Goal: Task Accomplishment & Management: Manage account settings

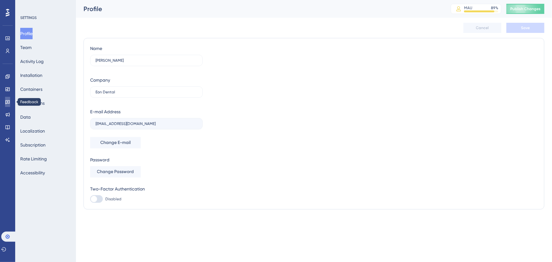
click at [5, 99] on icon at bounding box center [7, 101] width 5 height 5
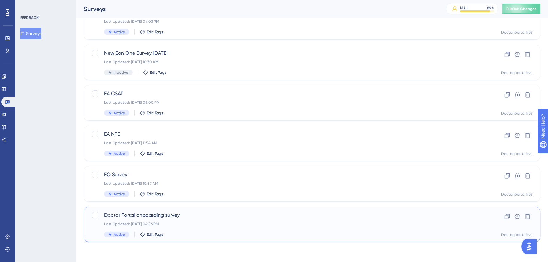
click at [174, 215] on span "Doctor Portal onboarding survey" at bounding box center [286, 215] width 365 height 8
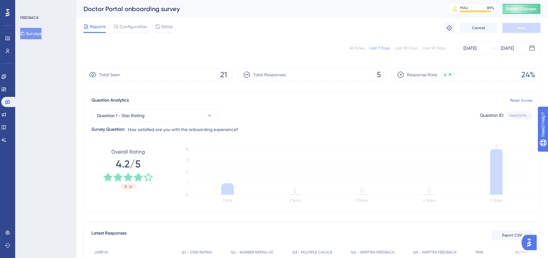
click at [442, 46] on div "Last 90 Days" at bounding box center [433, 48] width 23 height 5
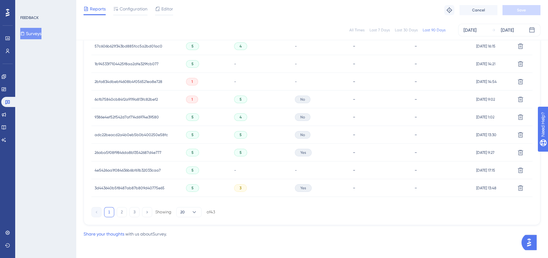
scroll to position [415, 0]
click at [191, 208] on button "20" at bounding box center [188, 212] width 25 height 10
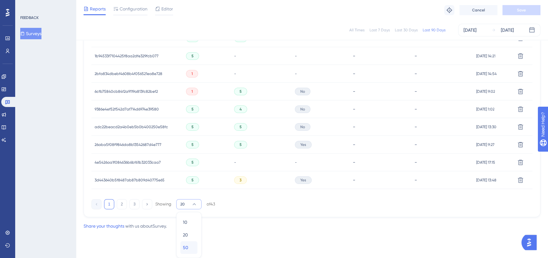
click at [192, 247] on div "50 50" at bounding box center [189, 247] width 12 height 13
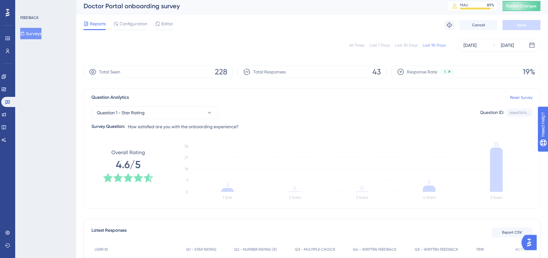
scroll to position [0, 0]
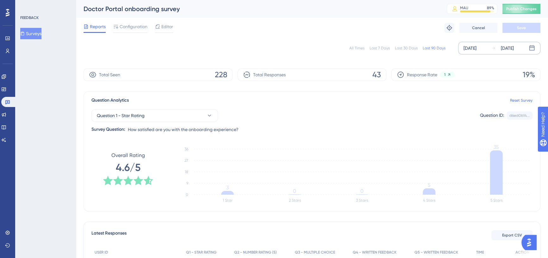
click at [471, 47] on div "[DATE]" at bounding box center [469, 48] width 13 height 8
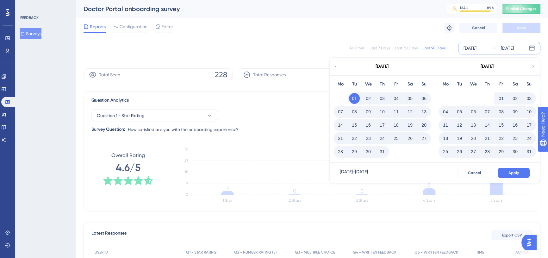
click at [338, 69] on div "[DATE]" at bounding box center [381, 67] width 104 height 18
click at [336, 68] on icon at bounding box center [335, 67] width 4 height 6
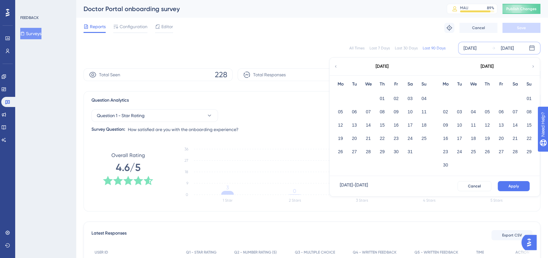
click at [335, 66] on icon at bounding box center [335, 67] width 4 height 6
click at [405, 99] on button "01" at bounding box center [409, 98] width 11 height 11
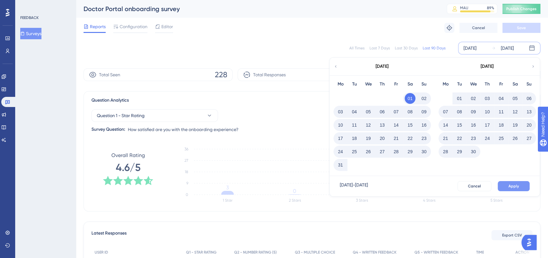
click at [504, 186] on button "Apply" at bounding box center [513, 186] width 32 height 10
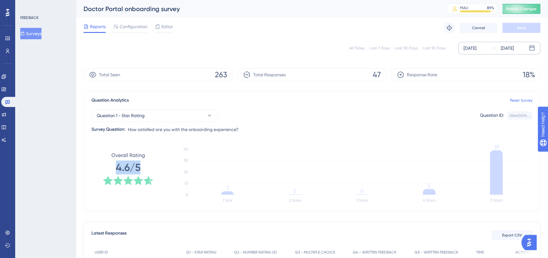
drag, startPoint x: 116, startPoint y: 169, endPoint x: 142, endPoint y: 168, distance: 26.0
click at [142, 168] on div "Overall Rating 4.6/5" at bounding box center [128, 168] width 51 height 34
copy span "4.6/5"
click at [193, 115] on button "Question 1 - Star Rating" at bounding box center [154, 115] width 126 height 13
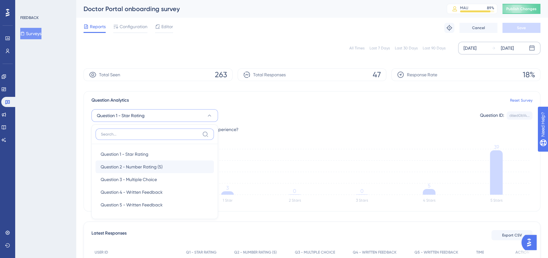
scroll to position [42, 0]
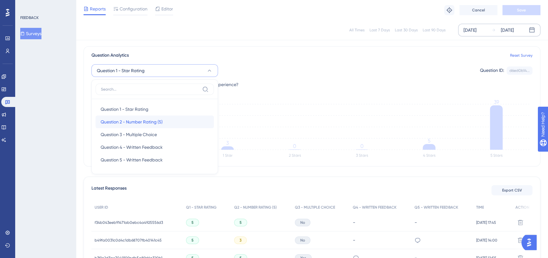
click at [164, 124] on div "Question 2 - Number Rating (5) Question 2 - Number Rating (5)" at bounding box center [155, 121] width 108 height 13
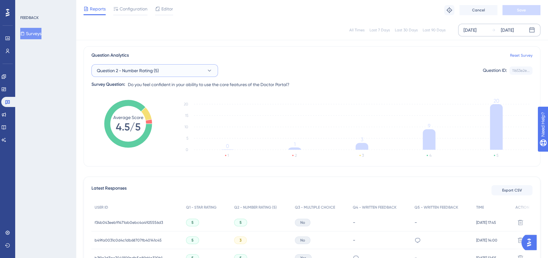
click at [181, 72] on button "Question 2 - Number Rating (5)" at bounding box center [154, 70] width 126 height 13
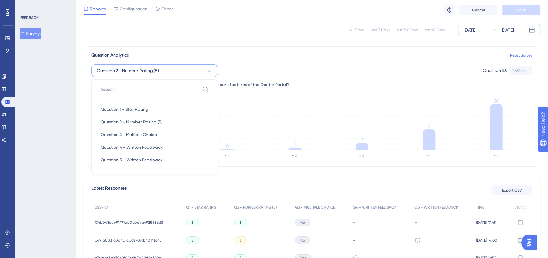
scroll to position [40, 0]
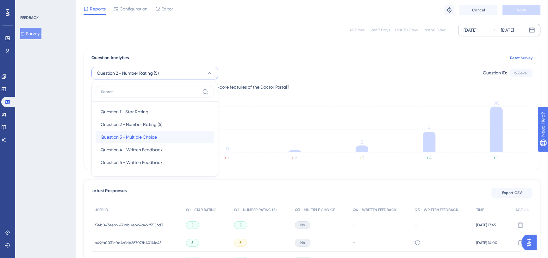
click at [156, 139] on span "Question 3 - Multiple Choice" at bounding box center [129, 137] width 56 height 8
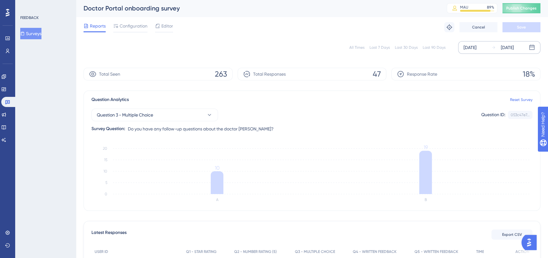
scroll to position [0, 0]
click at [185, 112] on button "Question 3 - Multiple Choice" at bounding box center [154, 115] width 126 height 13
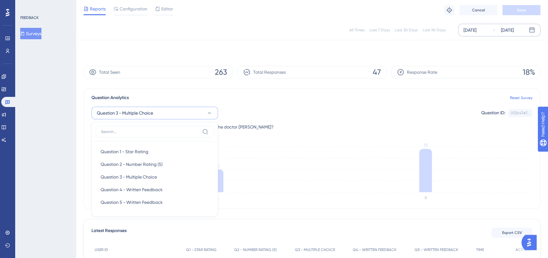
scroll to position [42, 0]
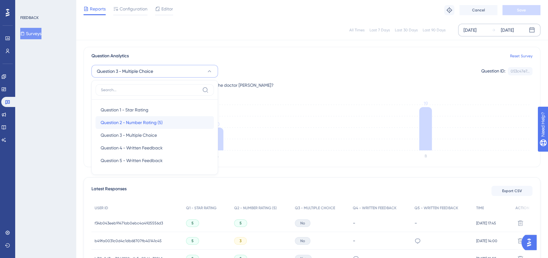
click at [172, 117] on div "Question 2 - Number Rating (5) Question 2 - Number Rating (5)" at bounding box center [155, 122] width 108 height 13
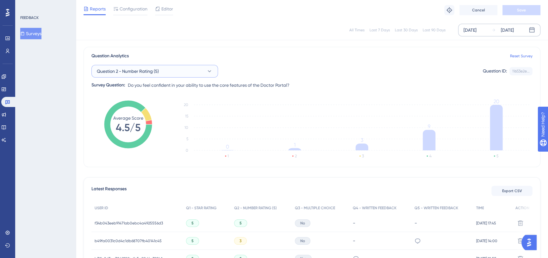
click at [179, 72] on button "Question 2 - Number Rating (5)" at bounding box center [154, 71] width 126 height 13
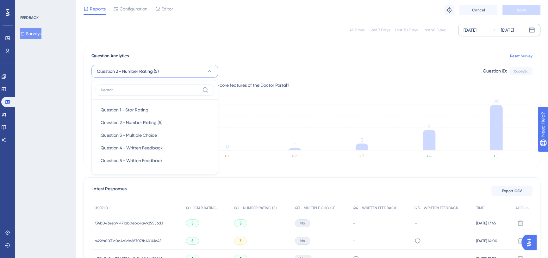
scroll to position [39, 0]
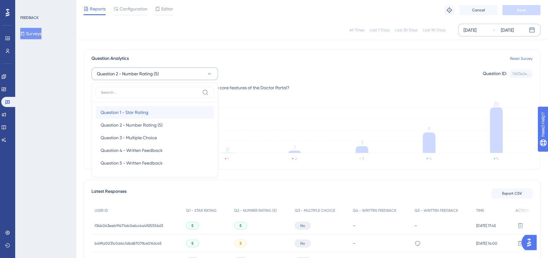
click at [171, 109] on div "Question 1 - Star Rating Question 1 - Star Rating" at bounding box center [155, 112] width 108 height 13
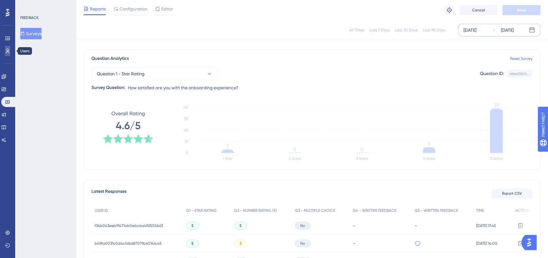
click at [10, 47] on link at bounding box center [7, 51] width 5 height 10
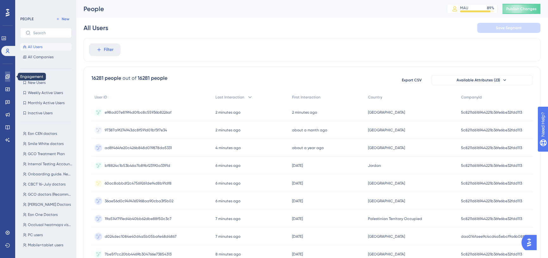
click at [6, 79] on link at bounding box center [7, 76] width 5 height 10
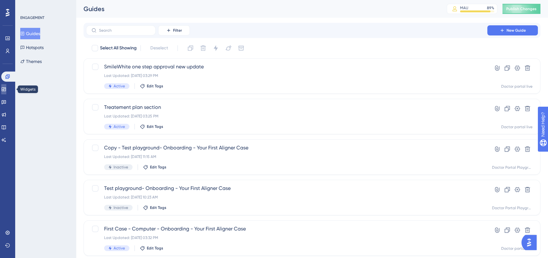
click at [6, 88] on icon at bounding box center [3, 89] width 5 height 5
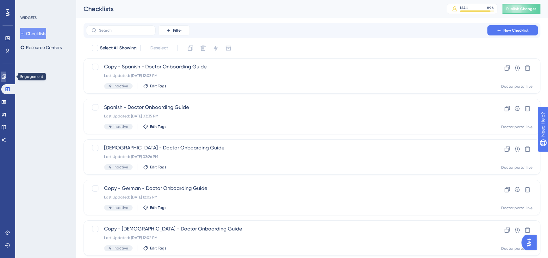
click at [6, 79] on link at bounding box center [3, 76] width 5 height 10
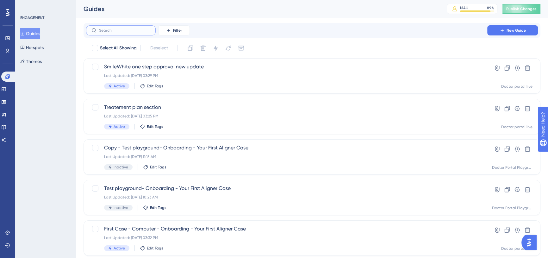
click at [117, 31] on input "text" at bounding box center [124, 30] width 51 height 4
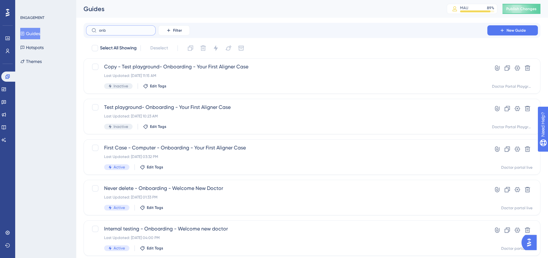
type input "onba"
checkbox input "true"
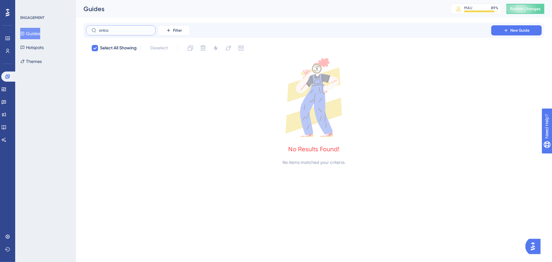
type input "onb"
checkbox input "false"
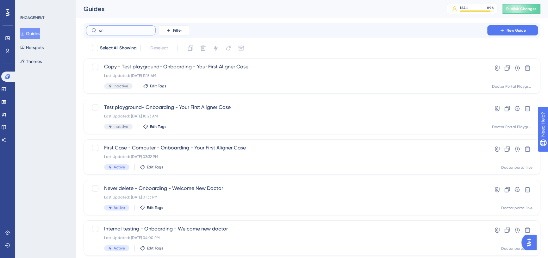
type input "o"
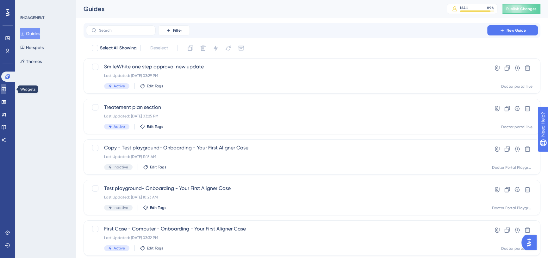
click at [6, 86] on link at bounding box center [3, 89] width 5 height 10
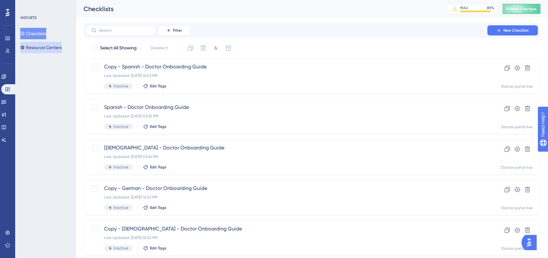
click at [54, 44] on button "Resource Centers" at bounding box center [40, 47] width 41 height 11
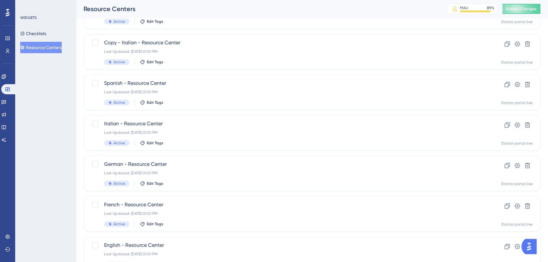
scroll to position [216, 0]
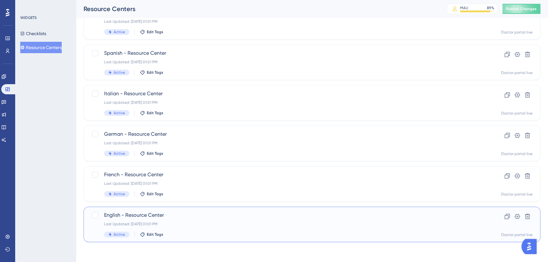
click at [150, 219] on div "English - Resource Center Last Updated: [DATE] 01:01 PM Active Edit Tags" at bounding box center [286, 224] width 365 height 26
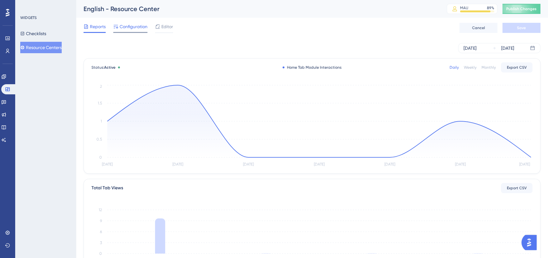
click at [136, 30] on div "Configuration" at bounding box center [130, 28] width 34 height 10
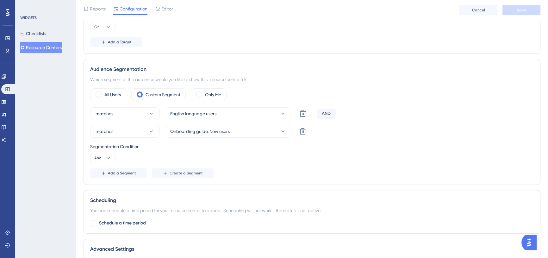
scroll to position [285, 0]
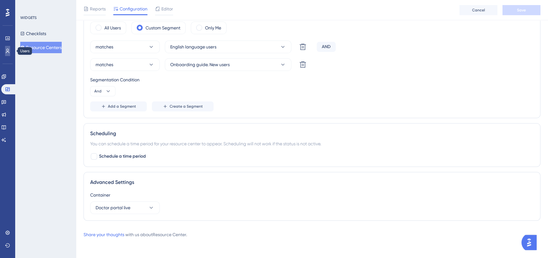
click at [5, 52] on icon at bounding box center [7, 50] width 5 height 5
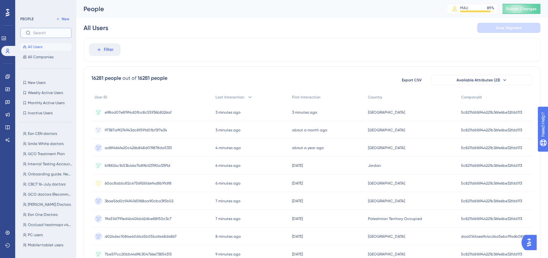
click at [46, 31] on input "text" at bounding box center [49, 33] width 33 height 4
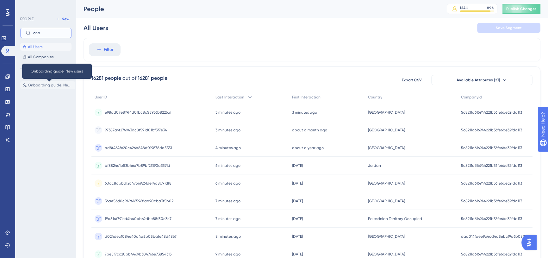
type input "onb"
click at [45, 87] on span "Onboarding guide. New users" at bounding box center [50, 85] width 45 height 5
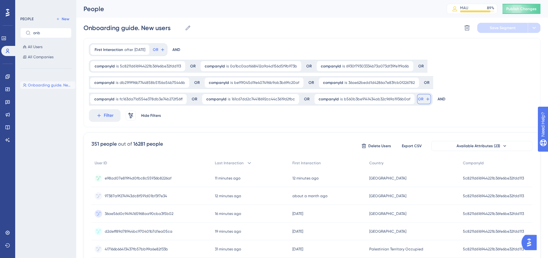
click at [418, 99] on span "OR" at bounding box center [420, 98] width 5 height 5
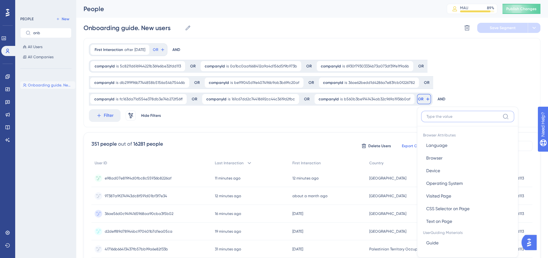
scroll to position [53, 0]
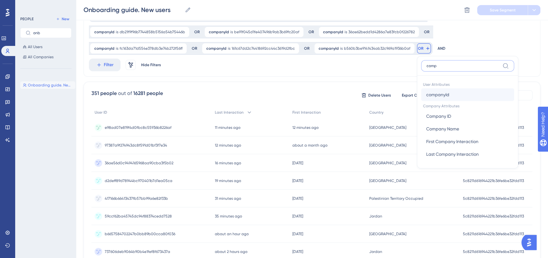
type input "comp"
click at [444, 94] on span "companyId" at bounding box center [437, 95] width 23 height 8
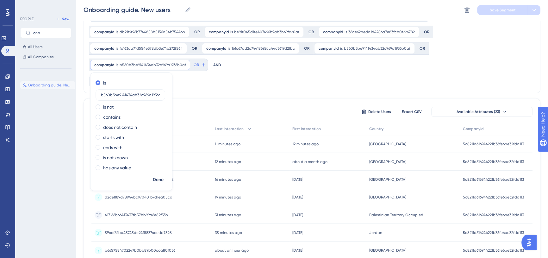
scroll to position [0, 7]
type input "b560b3be9141434ab32c969a1936b0af"
click at [157, 182] on span "Done" at bounding box center [158, 180] width 11 height 8
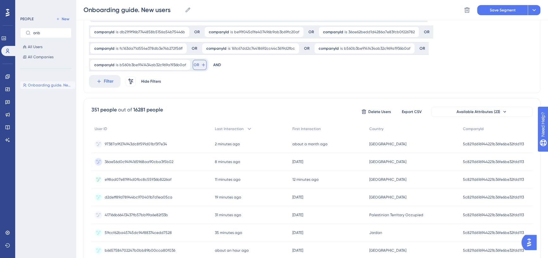
click at [198, 65] on button "OR" at bounding box center [200, 65] width 14 height 10
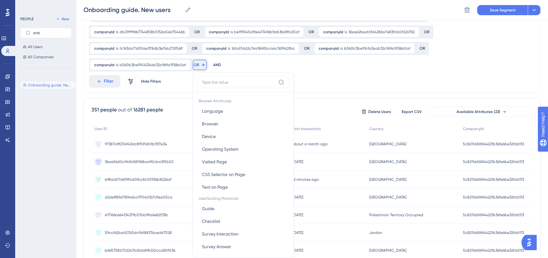
scroll to position [89, 0]
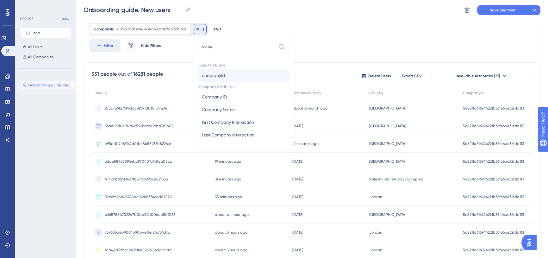
type input "comp"
click at [212, 72] on span "companyId" at bounding box center [213, 75] width 23 height 8
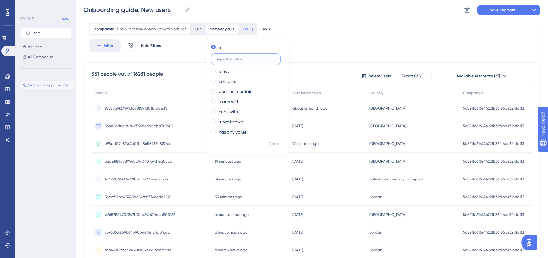
paste input "7399f690c7c74408be5ec0b141f4ead6"
type input "7399f690c7c74408be5ec0b141f4ead6"
click at [276, 144] on span "Done" at bounding box center [273, 144] width 11 height 8
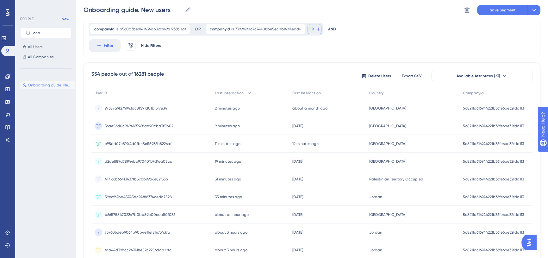
click at [316, 28] on icon at bounding box center [318, 29] width 5 height 5
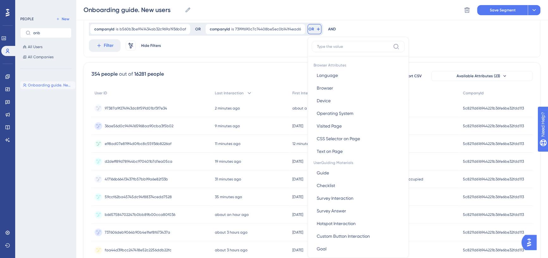
scroll to position [99, 0]
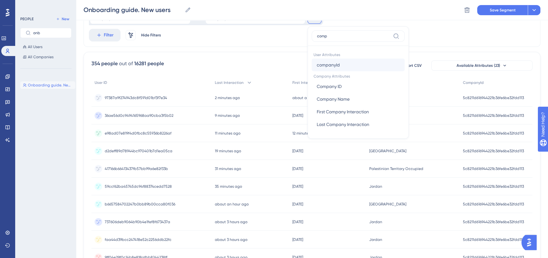
type input "comp"
click at [336, 64] on span "companyId" at bounding box center [328, 65] width 23 height 8
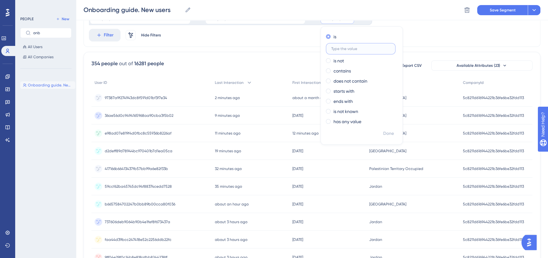
paste input "8358035442c94b98ad6d4b928c83500f"
type input "8358035442c94b98ad6d4b928c83500f"
click at [390, 132] on span "Done" at bounding box center [388, 134] width 11 height 8
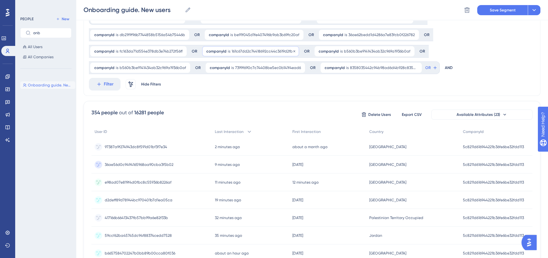
scroll to position [42, 0]
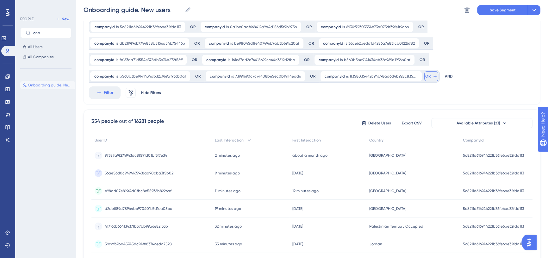
click at [429, 79] on button "OR" at bounding box center [431, 76] width 14 height 10
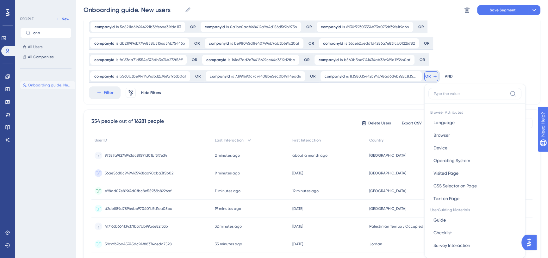
scroll to position [80, 0]
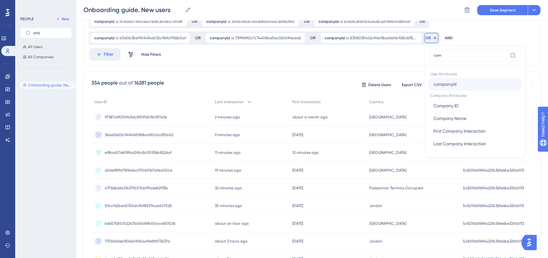
type input "com"
click at [446, 79] on button "companyId companyId" at bounding box center [474, 84] width 93 height 13
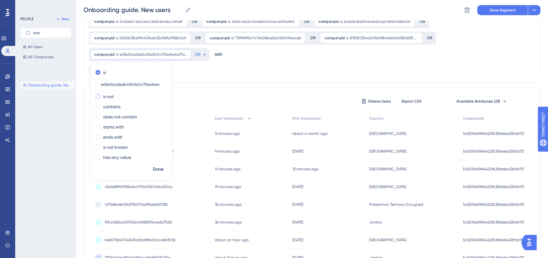
scroll to position [0, 9]
type input "e63e10ad2e2b45b5b0c756afedc67a9b"
click at [158, 169] on span "Done" at bounding box center [158, 169] width 11 height 8
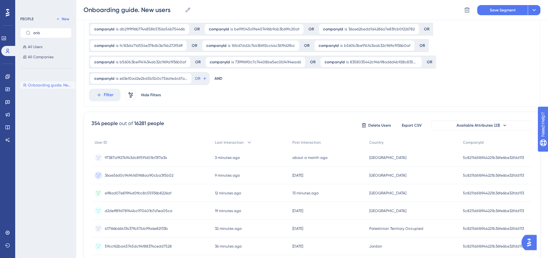
scroll to position [0, 0]
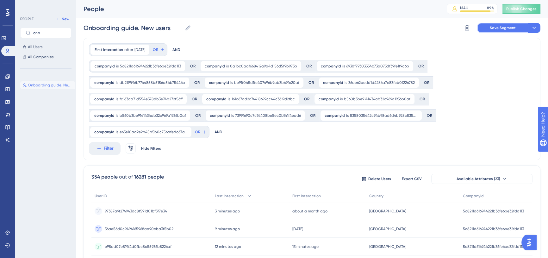
click at [502, 28] on span "Save Segment" at bounding box center [502, 27] width 26 height 5
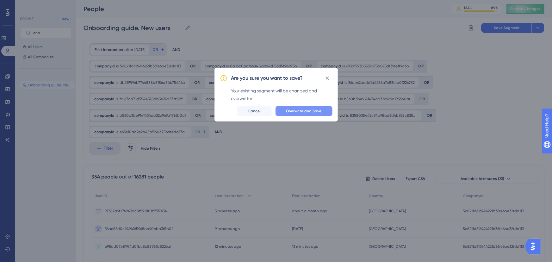
click at [297, 114] on button "Overwrite and Save" at bounding box center [303, 111] width 57 height 10
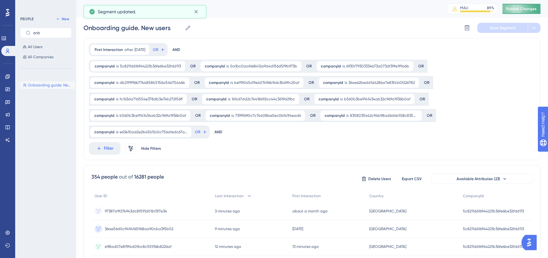
click at [523, 11] on button "Publish Changes" at bounding box center [521, 9] width 38 height 10
click at [193, 13] on icon at bounding box center [196, 12] width 6 height 6
click at [223, 132] on div "companyId is 5c8211d616944221b36fe6be32fdd113 5c8211d616944221b36fe6be32fdd113 …" at bounding box center [309, 99] width 441 height 78
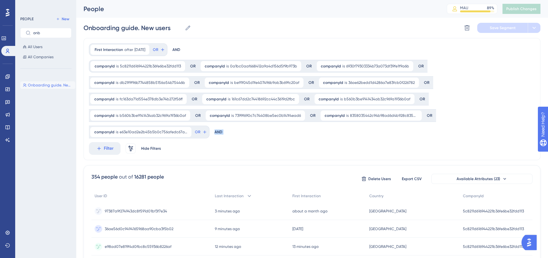
click at [223, 132] on div "companyId is 5c8211d616944221b36fe6be32fdd113 5c8211d616944221b36fe6be32fdd113 …" at bounding box center [309, 99] width 441 height 78
click at [41, 49] on span "All Users" at bounding box center [35, 46] width 15 height 5
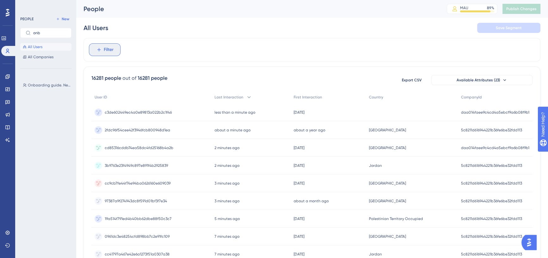
click at [102, 48] on button "Filter" at bounding box center [105, 49] width 32 height 13
type input "demo"
click at [146, 36] on div "All Users Save Segment" at bounding box center [311, 28] width 457 height 20
click at [112, 54] on button "Filter" at bounding box center [105, 49] width 32 height 13
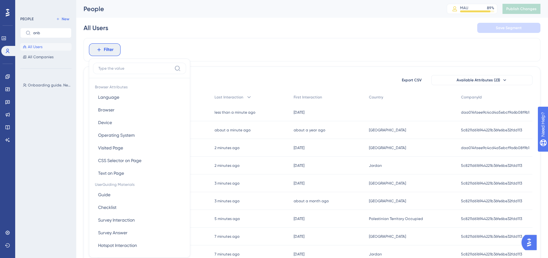
scroll to position [29, 0]
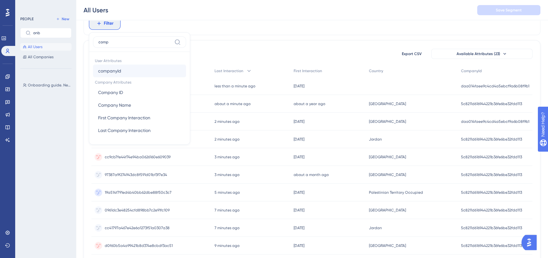
type input "comp"
click at [114, 67] on span "companyId" at bounding box center [109, 71] width 23 height 8
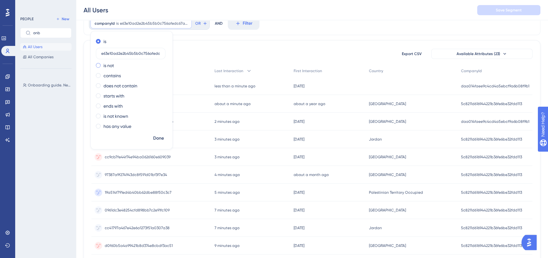
scroll to position [0, 9]
type input "e63e10ad2e2b45b5b0c756afedc67a9b"
click at [163, 142] on button "Done" at bounding box center [159, 137] width 18 height 11
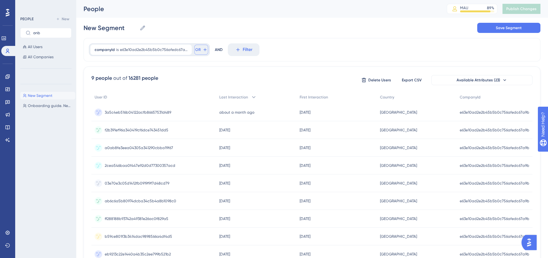
click at [202, 49] on icon at bounding box center [204, 49] width 5 height 5
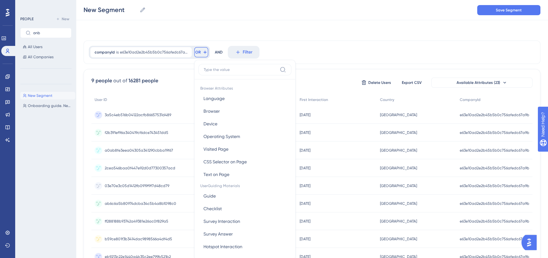
scroll to position [28, 0]
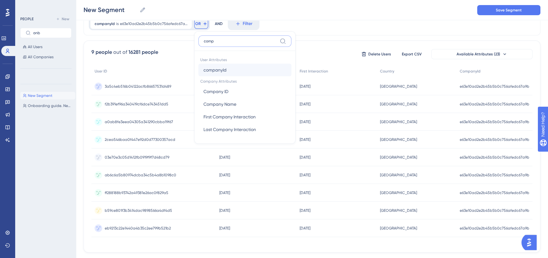
type input "comp"
click at [223, 64] on button "companyId companyId" at bounding box center [244, 70] width 93 height 13
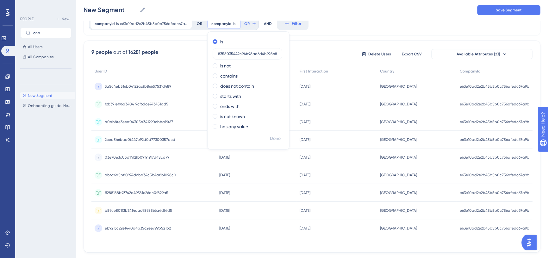
scroll to position [0, 9]
type input "8358035442c94b98ad6d4b928c83500f"
click at [281, 142] on button "Done" at bounding box center [275, 138] width 18 height 11
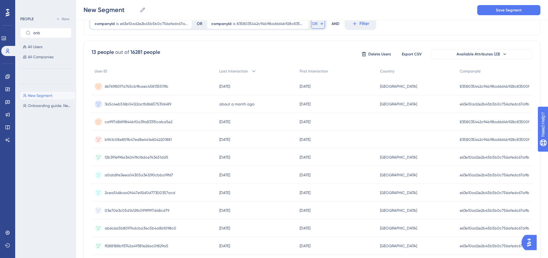
click at [316, 28] on div "companyId is 8358035442c94b98ad6d4b928c83500f 8358035442c94b98ad6d4b928c83500f …" at bounding box center [266, 23] width 120 height 13
click at [316, 26] on button "OR" at bounding box center [318, 24] width 14 height 10
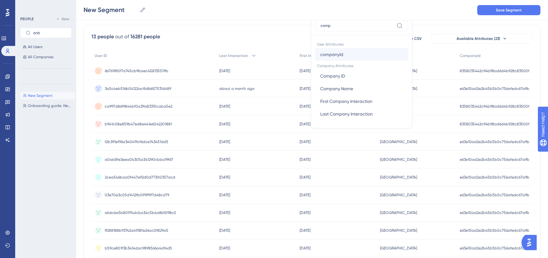
type input "comp"
click at [338, 54] on span "companyId" at bounding box center [331, 55] width 23 height 8
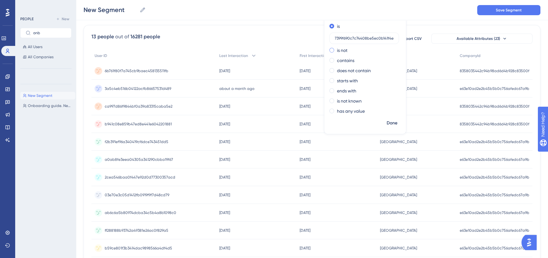
scroll to position [0, 6]
type input "7399f690c7c74408be5ec0b141f4ead6"
click at [386, 122] on span "Done" at bounding box center [391, 123] width 11 height 8
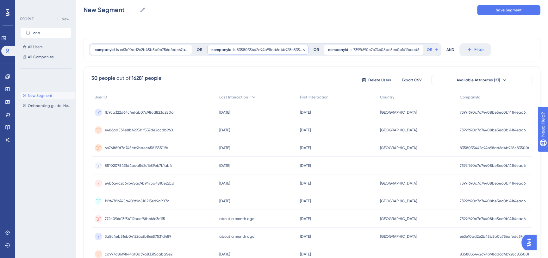
scroll to position [0, 0]
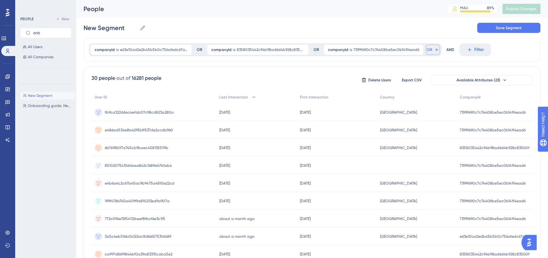
click at [426, 52] on button "OR" at bounding box center [433, 50] width 14 height 10
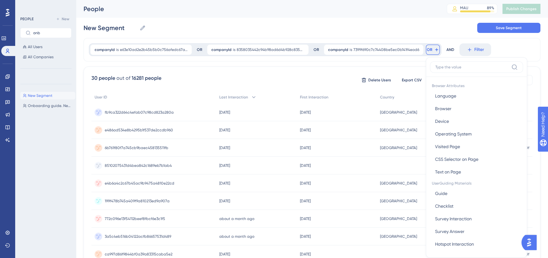
scroll to position [28, 0]
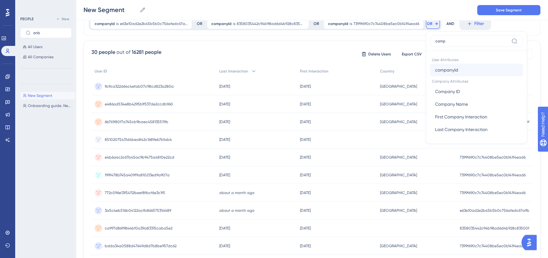
type input "comp"
click at [439, 66] on span "companyId" at bounding box center [446, 70] width 23 height 8
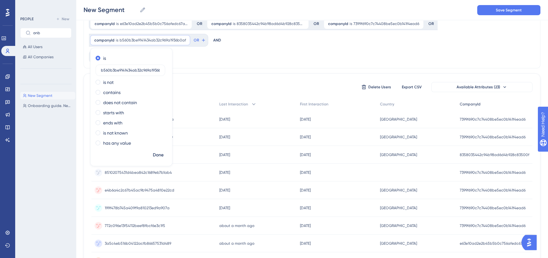
scroll to position [0, 7]
type input "b560b3be9141434ab32c969a1936b0af"
click at [156, 154] on span "Done" at bounding box center [158, 155] width 11 height 8
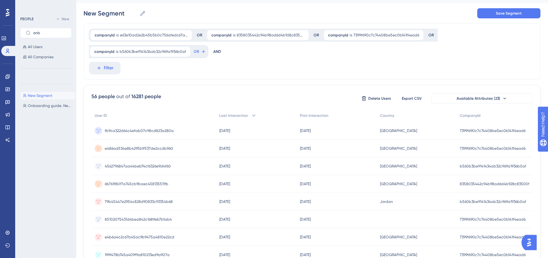
scroll to position [0, 0]
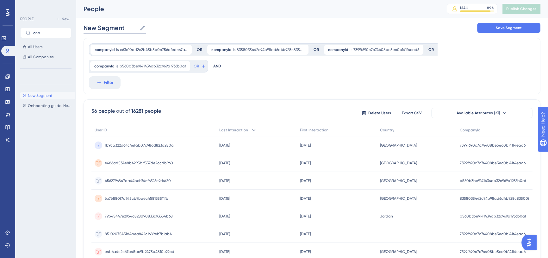
click at [106, 27] on input "New Segment" at bounding box center [109, 27] width 53 height 9
type input "F"
type input "Demo company accounts"
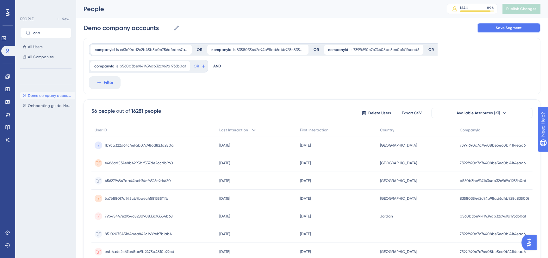
click at [529, 30] on button "Save Segment" at bounding box center [508, 28] width 63 height 10
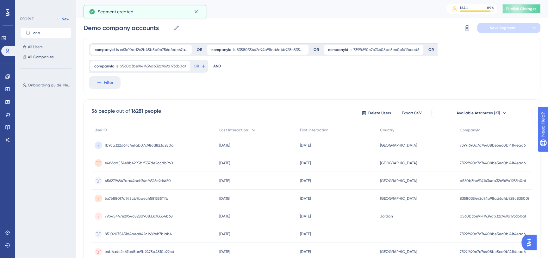
click at [517, 6] on button "Publish Changes" at bounding box center [521, 9] width 38 height 10
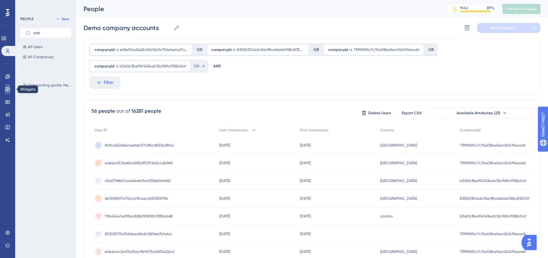
click at [7, 93] on link at bounding box center [7, 89] width 5 height 10
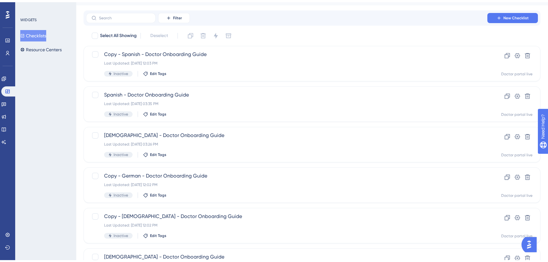
scroll to position [216, 0]
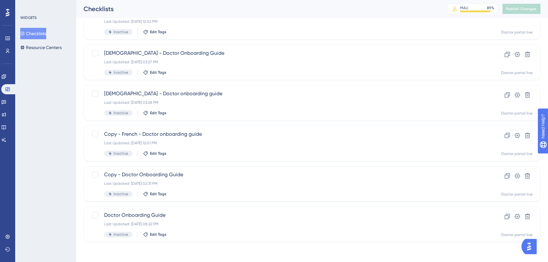
click at [47, 53] on div "WIDGETS Checklists Resource Centers" at bounding box center [45, 131] width 61 height 262
click at [45, 46] on button "Resource Centers" at bounding box center [40, 47] width 41 height 11
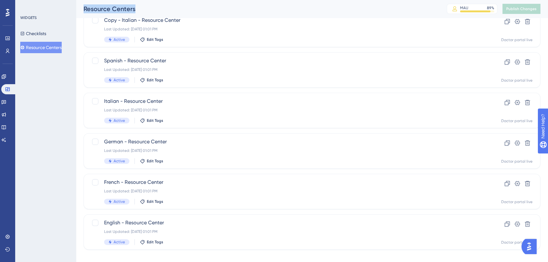
scroll to position [216, 0]
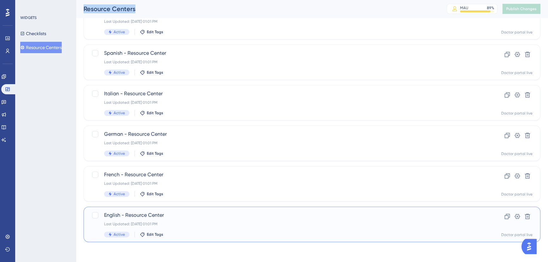
click at [160, 216] on span "English - Resource Center" at bounding box center [286, 215] width 365 height 8
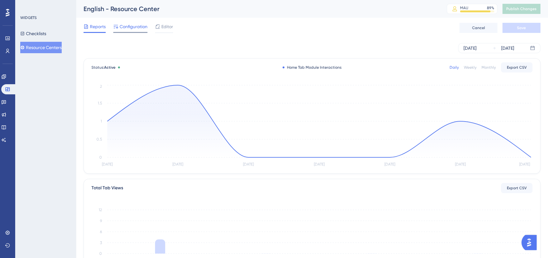
click at [126, 26] on span "Configuration" at bounding box center [134, 27] width 28 height 8
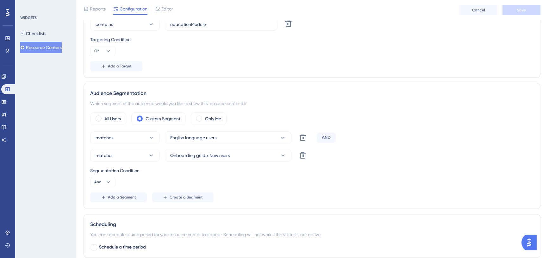
scroll to position [201, 0]
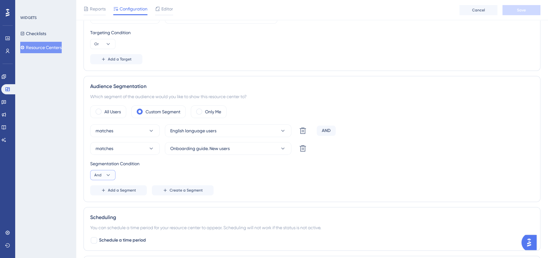
click at [108, 174] on icon at bounding box center [108, 175] width 3 height 2
click at [104, 204] on div "Or Or" at bounding box center [103, 205] width 12 height 13
click at [101, 174] on button "Or" at bounding box center [102, 175] width 25 height 10
click at [104, 190] on span "And" at bounding box center [101, 193] width 8 height 8
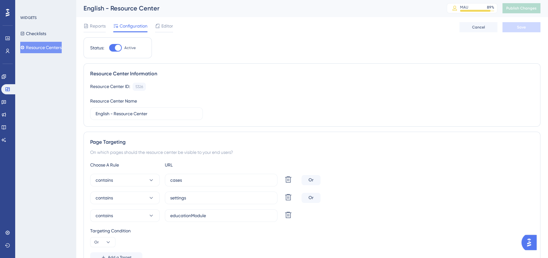
scroll to position [0, 0]
click at [45, 47] on button "Resource Centers" at bounding box center [40, 47] width 41 height 11
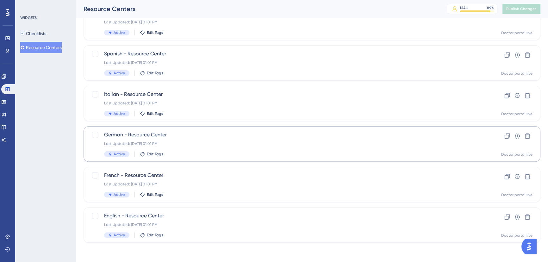
scroll to position [216, 0]
click at [95, 217] on div at bounding box center [95, 215] width 6 height 6
checkbox input "true"
click at [95, 176] on div at bounding box center [95, 174] width 6 height 6
checkbox input "true"
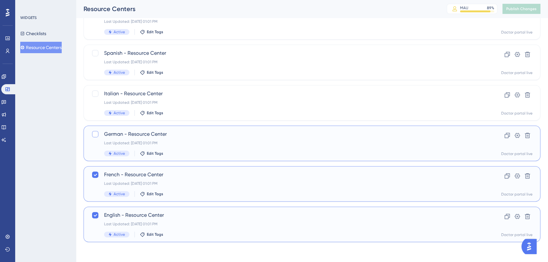
click at [96, 133] on div at bounding box center [95, 134] width 6 height 6
checkbox input "true"
click at [97, 93] on div at bounding box center [95, 93] width 6 height 6
checkbox input "true"
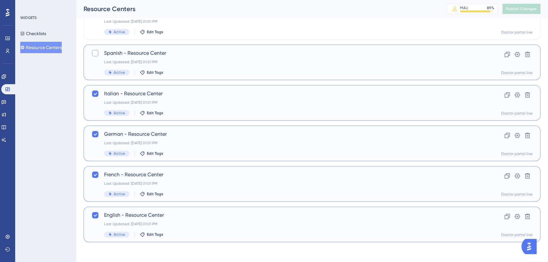
click at [98, 52] on div at bounding box center [95, 53] width 8 height 8
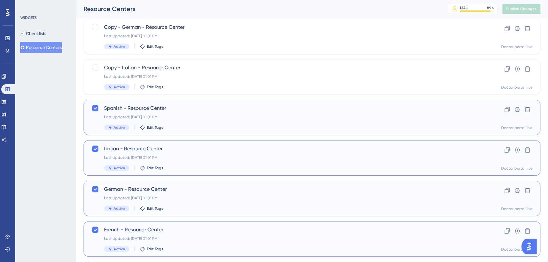
scroll to position [158, 0]
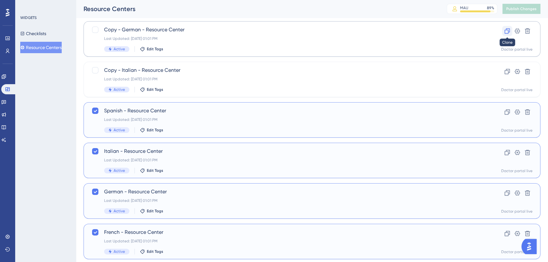
click at [508, 31] on icon at bounding box center [506, 30] width 5 height 5
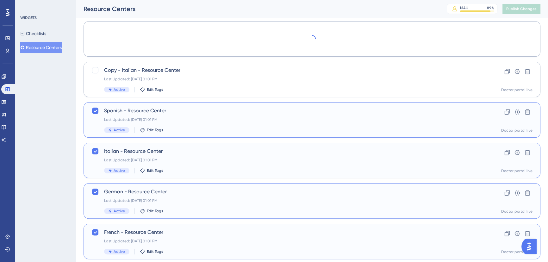
checkbox input "false"
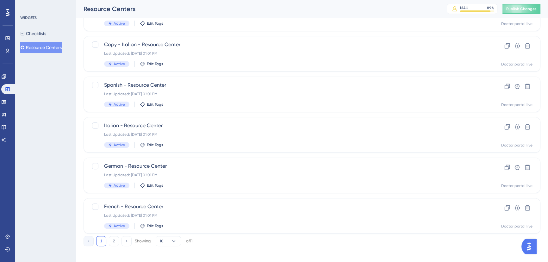
scroll to position [229, 0]
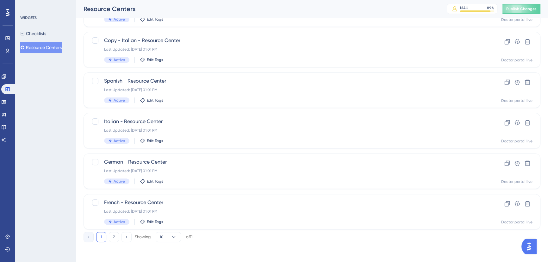
click at [114, 240] on button "2" at bounding box center [114, 237] width 10 height 10
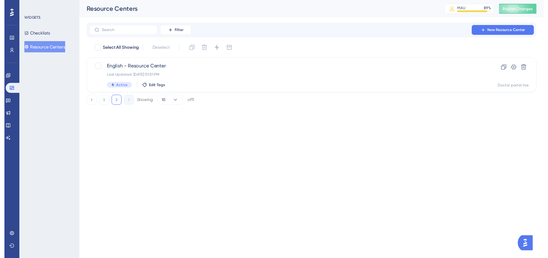
scroll to position [0, 0]
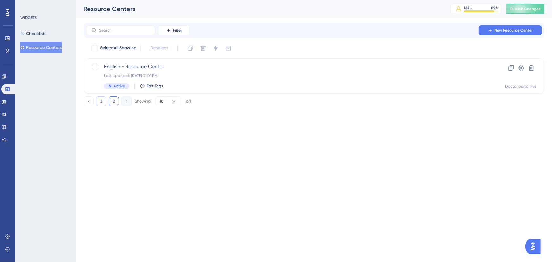
click at [104, 102] on button "1" at bounding box center [101, 101] width 10 height 10
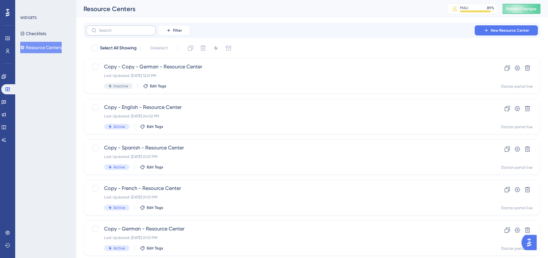
click at [134, 26] on label at bounding box center [121, 30] width 70 height 10
click at [134, 28] on input "text" at bounding box center [124, 30] width 51 height 4
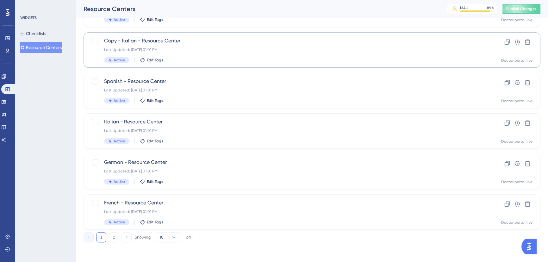
scroll to position [229, 0]
click at [116, 237] on button "2" at bounding box center [114, 237] width 10 height 10
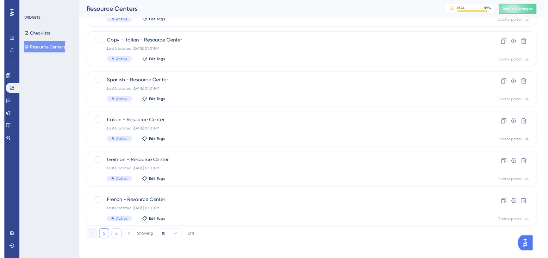
scroll to position [0, 0]
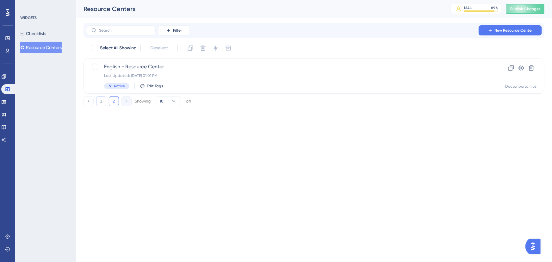
click at [101, 103] on button "1" at bounding box center [101, 101] width 10 height 10
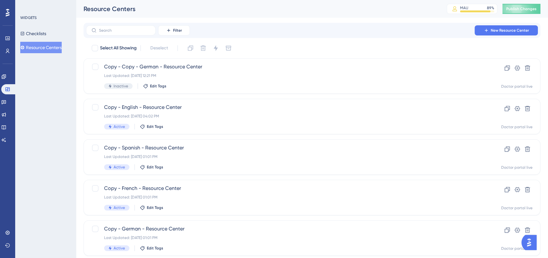
click at [57, 41] on div "Checklists Resource Centers" at bounding box center [45, 40] width 51 height 25
click at [46, 38] on button "Checklists" at bounding box center [33, 33] width 26 height 11
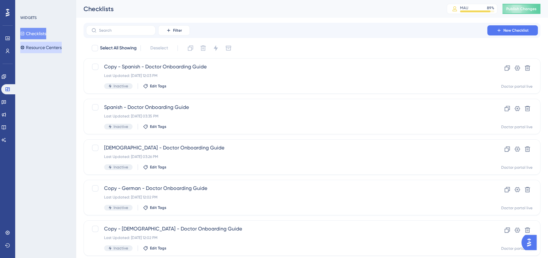
click at [46, 48] on button "Resource Centers" at bounding box center [40, 47] width 41 height 11
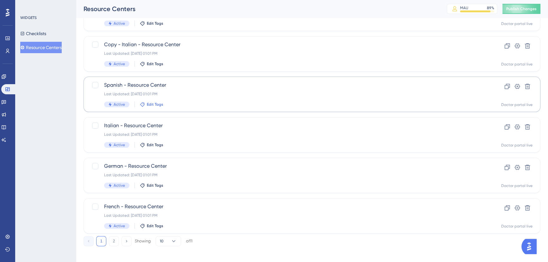
scroll to position [229, 0]
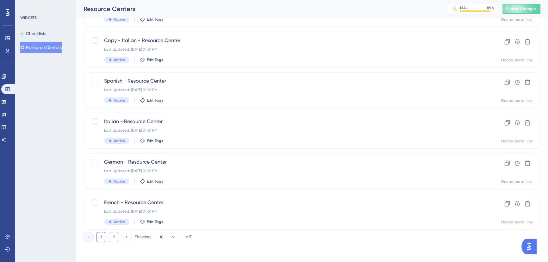
click at [116, 237] on button "2" at bounding box center [114, 237] width 10 height 10
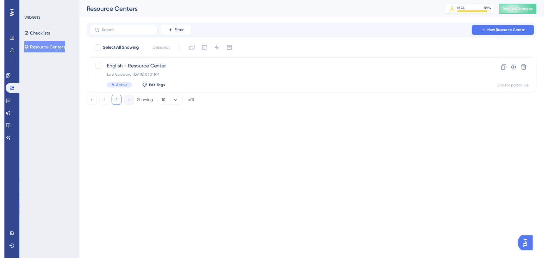
scroll to position [0, 0]
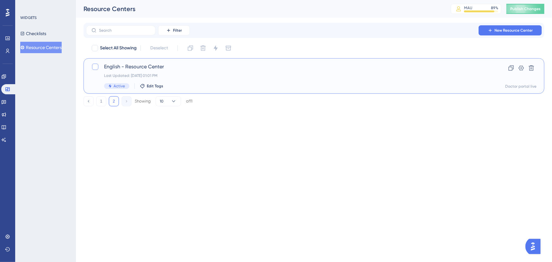
click at [95, 64] on div at bounding box center [95, 67] width 6 height 6
checkbox input "true"
click at [196, 48] on div "Clone Delete Change Status Switch Container" at bounding box center [209, 48] width 48 height 10
click at [194, 50] on icon at bounding box center [190, 48] width 6 height 6
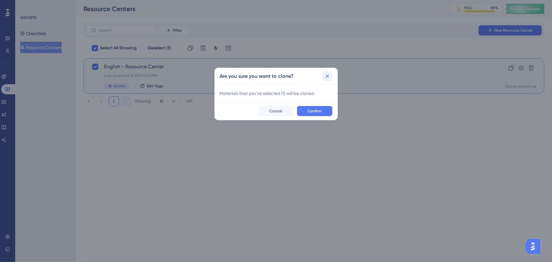
click at [329, 78] on icon at bounding box center [327, 76] width 6 height 6
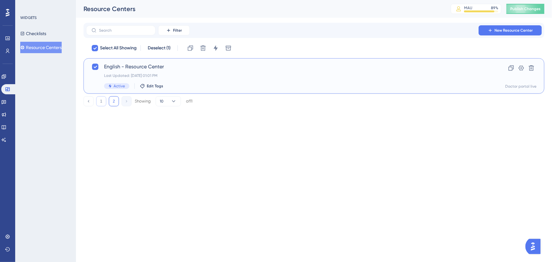
click at [104, 101] on button "1" at bounding box center [101, 101] width 10 height 10
checkbox input "false"
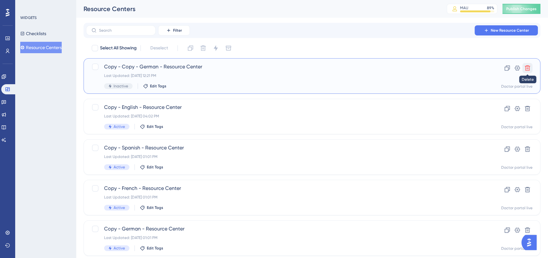
click at [525, 67] on icon at bounding box center [527, 68] width 6 height 6
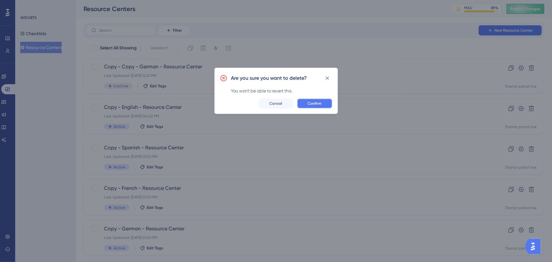
click at [315, 105] on span "Confirm" at bounding box center [315, 103] width 14 height 5
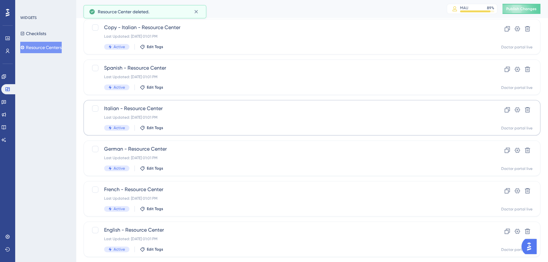
scroll to position [216, 0]
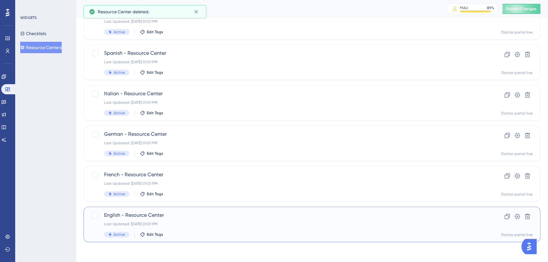
click at [101, 214] on div "English - Resource Center Last Updated: [DATE] 01:01 PM Active Edit Tags" at bounding box center [280, 224] width 378 height 26
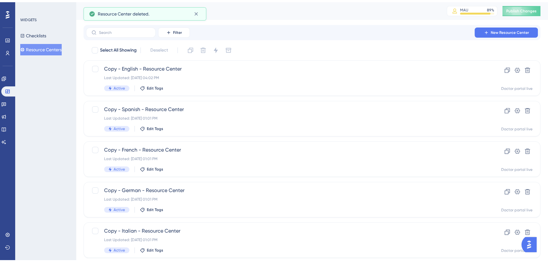
scroll to position [216, 0]
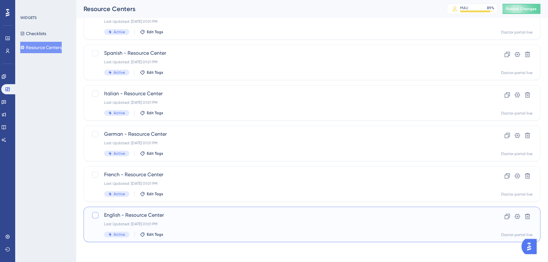
click at [95, 214] on div at bounding box center [95, 215] width 6 height 6
checkbox input "true"
click at [97, 173] on div at bounding box center [95, 174] width 6 height 6
checkbox input "true"
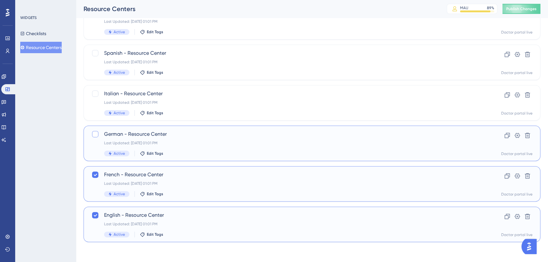
click at [99, 134] on label at bounding box center [95, 134] width 9 height 8
checkbox input "true"
click at [93, 95] on div at bounding box center [95, 93] width 6 height 6
checkbox input "true"
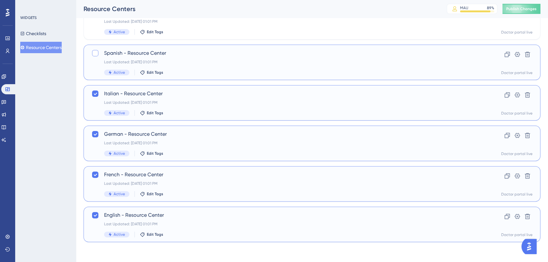
click at [95, 53] on div at bounding box center [95, 53] width 6 height 6
checkbox input "true"
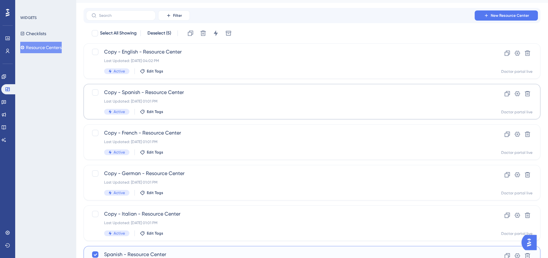
scroll to position [0, 0]
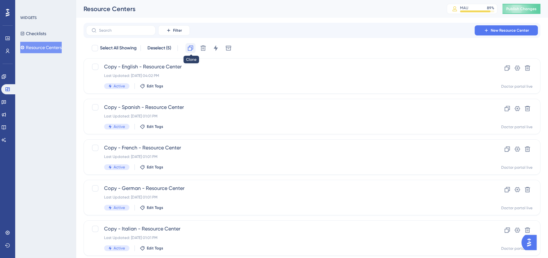
click at [188, 48] on icon at bounding box center [190, 48] width 6 height 6
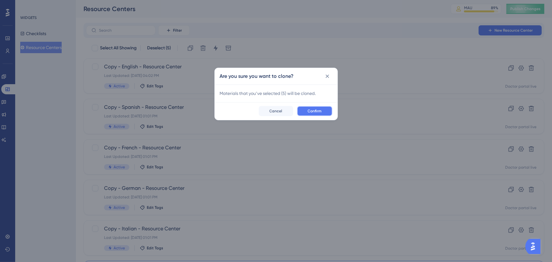
click at [310, 113] on span "Confirm" at bounding box center [315, 110] width 14 height 5
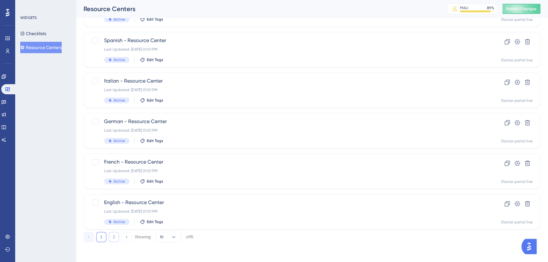
click at [116, 239] on button "2" at bounding box center [114, 237] width 10 height 10
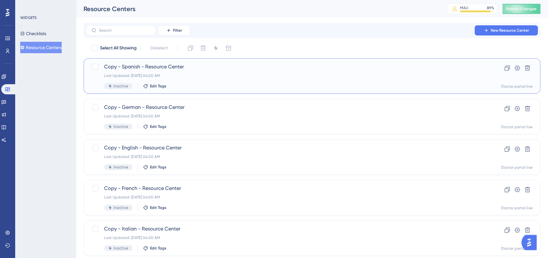
click at [139, 68] on span "Copy - Spanish - Resource Center" at bounding box center [286, 67] width 365 height 8
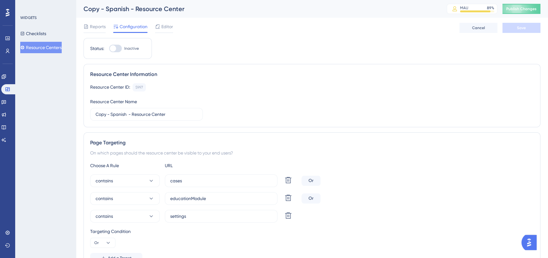
click at [118, 8] on div "Copy - Spanish - Resource Center" at bounding box center [256, 8] width 347 height 9
click at [113, 118] on label "Copy - Spanish - Resource Center" at bounding box center [146, 114] width 113 height 13
click at [113, 118] on input "Copy - Spanish - Resource Center" at bounding box center [146, 114] width 102 height 7
click at [113, 118] on label "Copy - Spanish - Resource Center" at bounding box center [146, 114] width 113 height 13
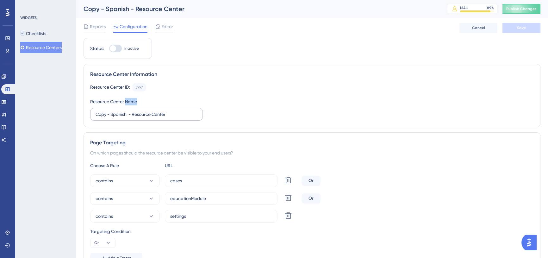
click at [113, 118] on input "Copy - Spanish - Resource Center" at bounding box center [146, 114] width 102 height 7
click at [115, 112] on input "Copy - Spanish - Resource Center" at bounding box center [146, 114] width 102 height 7
type input "Copy - Demo Accounts - Resource Center"
click at [117, 51] on div at bounding box center [115, 49] width 13 height 8
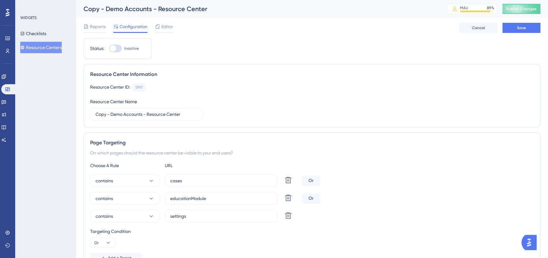
click at [109, 49] on input "Inactive" at bounding box center [109, 48] width 0 height 0
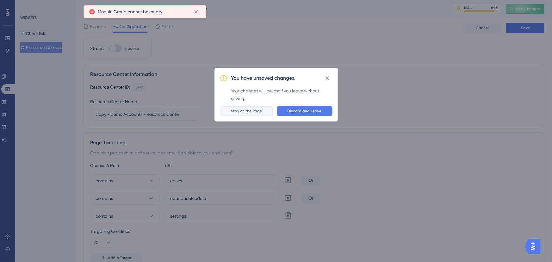
click at [259, 109] on span "Stay on the Page" at bounding box center [246, 110] width 31 height 5
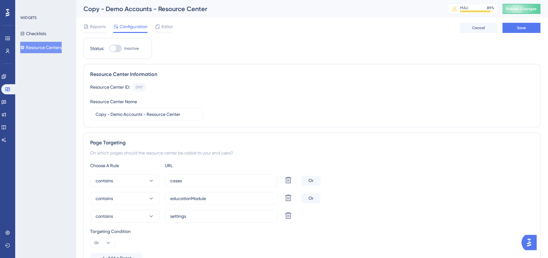
click at [172, 99] on div "Resource Center Name Copy - Demo Accounts - Resource Center" at bounding box center [146, 109] width 113 height 23
click at [520, 24] on button "Save" at bounding box center [521, 28] width 38 height 10
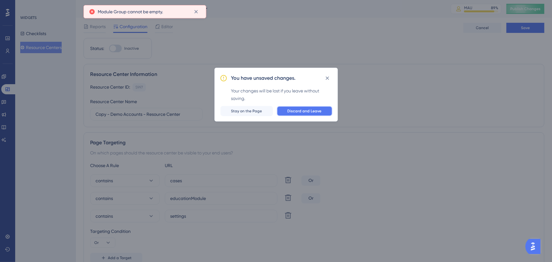
click at [308, 109] on span "Discard and Leave" at bounding box center [304, 110] width 34 height 5
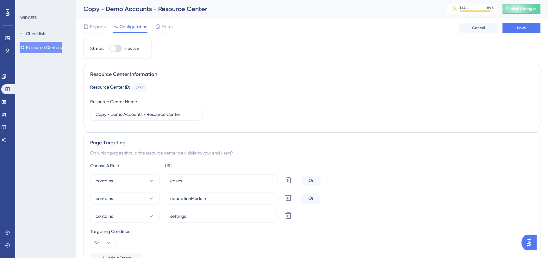
click at [118, 48] on div at bounding box center [115, 49] width 13 height 8
click at [109, 48] on input "Inactive" at bounding box center [109, 48] width 0 height 0
checkbox input "false"
click at [53, 47] on button "Resource Centers" at bounding box center [40, 47] width 41 height 11
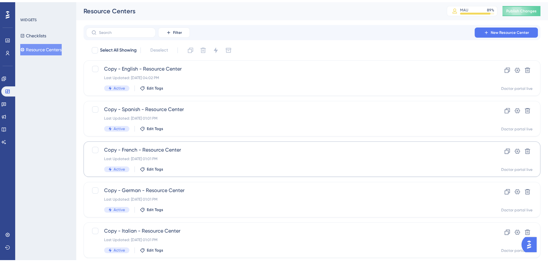
scroll to position [229, 0]
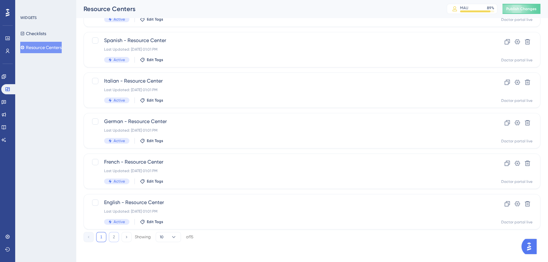
click at [115, 232] on button "2" at bounding box center [114, 237] width 10 height 10
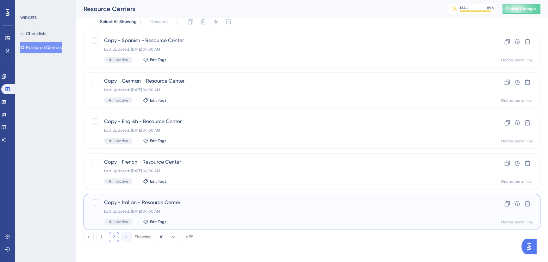
click at [142, 201] on span "Copy - Italian - Resource Center" at bounding box center [286, 203] width 365 height 8
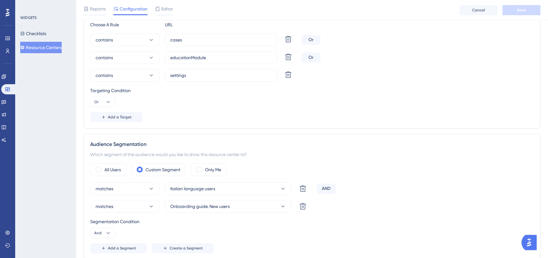
scroll to position [170, 0]
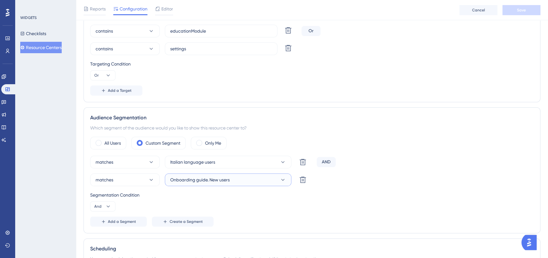
click at [194, 181] on span "Onboarding guide. New users" at bounding box center [199, 180] width 59 height 8
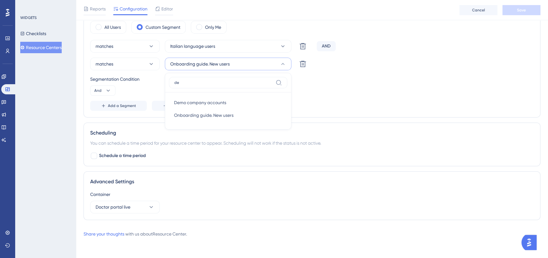
scroll to position [285, 0]
type input "de"
click at [231, 100] on div "Demo company accounts Demo company accounts" at bounding box center [228, 103] width 108 height 13
click at [513, 13] on button "Save" at bounding box center [521, 10] width 38 height 10
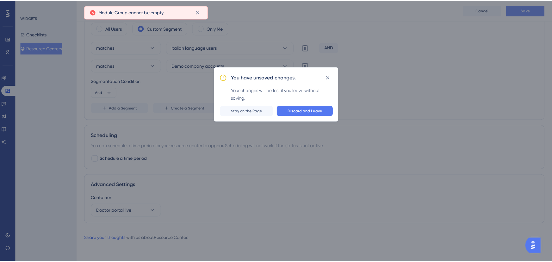
scroll to position [281, 0]
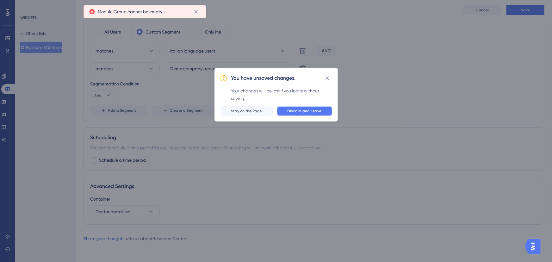
click at [303, 114] on button "Discard and Leave" at bounding box center [305, 111] width 56 height 10
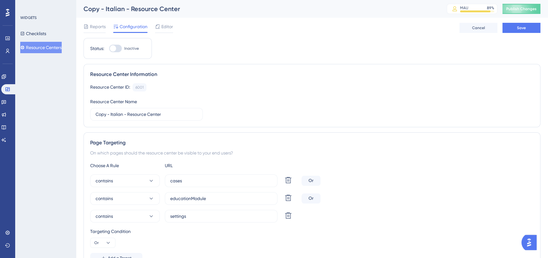
click at [39, 45] on button "Resource Centers" at bounding box center [40, 47] width 41 height 11
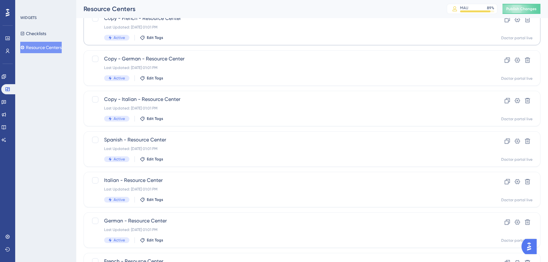
scroll to position [229, 0]
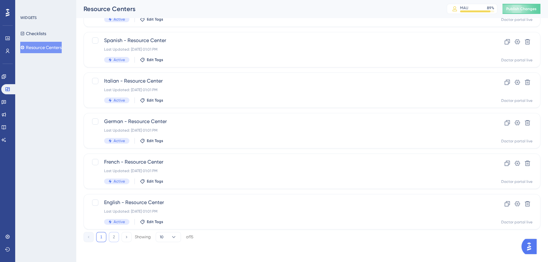
click at [114, 235] on button "2" at bounding box center [114, 237] width 10 height 10
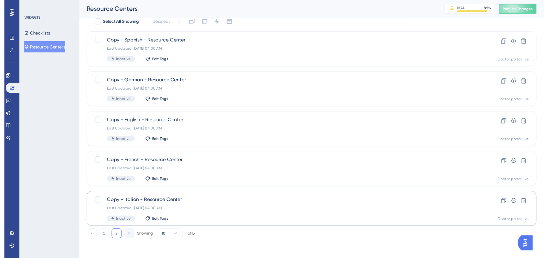
scroll to position [0, 0]
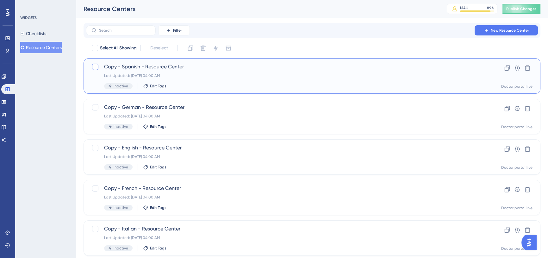
click at [95, 66] on div at bounding box center [95, 67] width 6 height 6
checkbox input "true"
click at [217, 47] on icon at bounding box center [215, 48] width 6 height 6
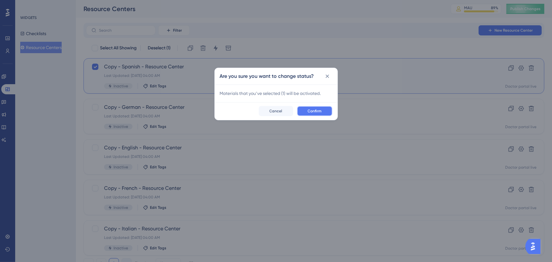
click at [314, 108] on button "Confirm" at bounding box center [314, 111] width 35 height 10
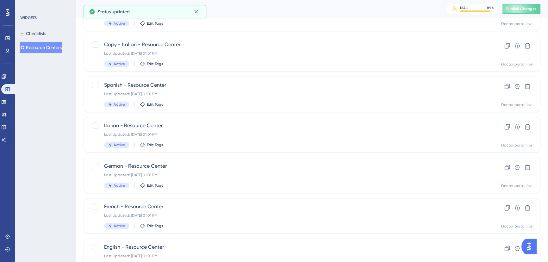
scroll to position [229, 0]
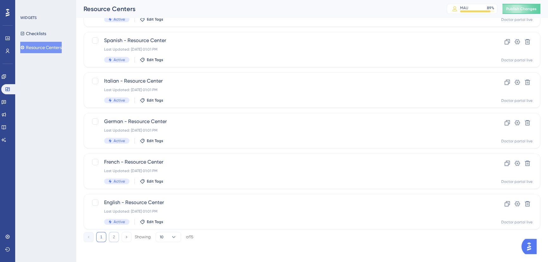
click at [112, 233] on button "2" at bounding box center [114, 237] width 10 height 10
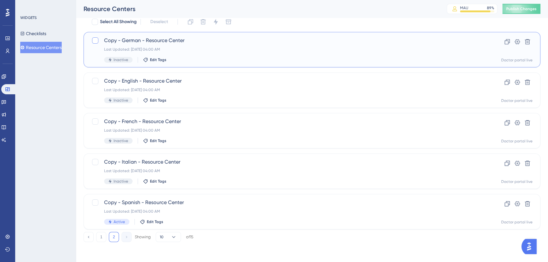
click at [95, 39] on div at bounding box center [95, 40] width 6 height 6
checkbox input "true"
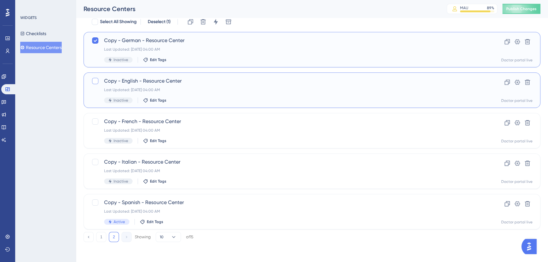
click at [94, 82] on div at bounding box center [95, 81] width 6 height 6
checkbox input "true"
click at [94, 119] on div at bounding box center [95, 121] width 6 height 6
checkbox input "true"
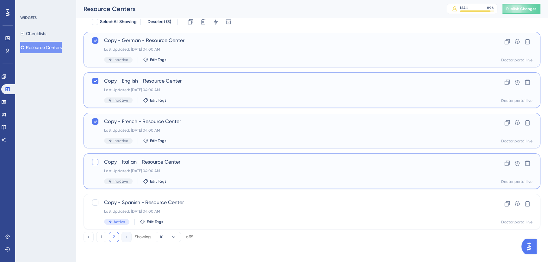
click at [94, 164] on div at bounding box center [95, 162] width 6 height 6
checkbox input "true"
click at [216, 24] on icon at bounding box center [215, 22] width 6 height 6
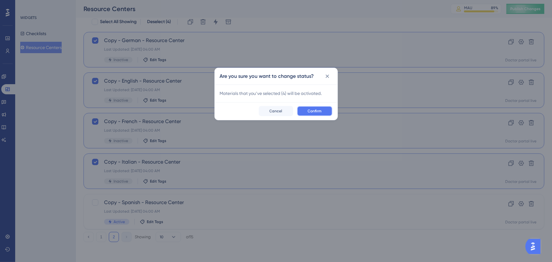
click at [326, 111] on button "Confirm" at bounding box center [314, 111] width 35 height 10
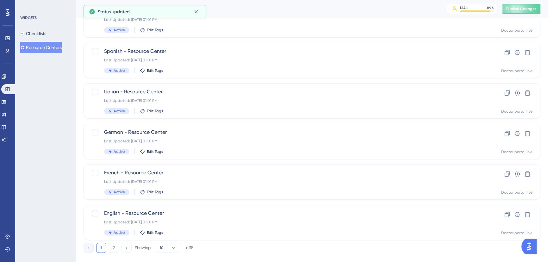
scroll to position [229, 0]
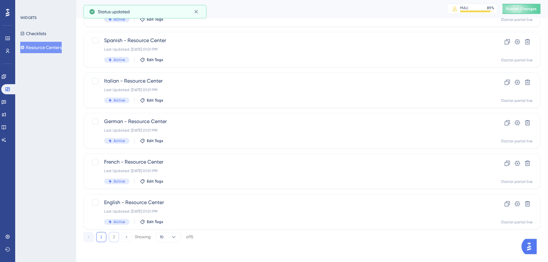
click at [114, 236] on button "2" at bounding box center [114, 237] width 10 height 10
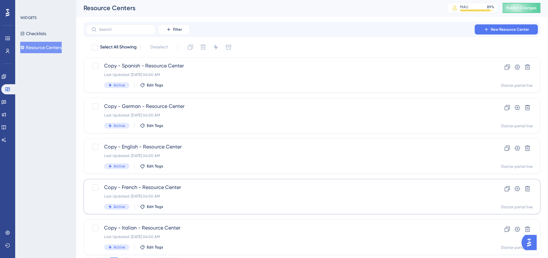
scroll to position [0, 0]
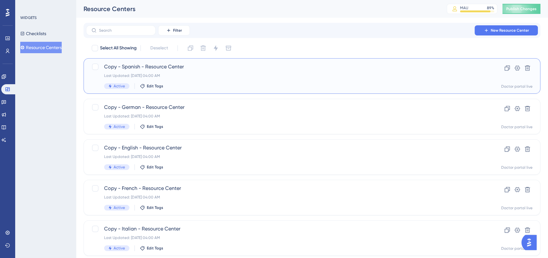
click at [158, 76] on div "Last Updated: [DATE] 04:00 AM" at bounding box center [286, 75] width 365 height 5
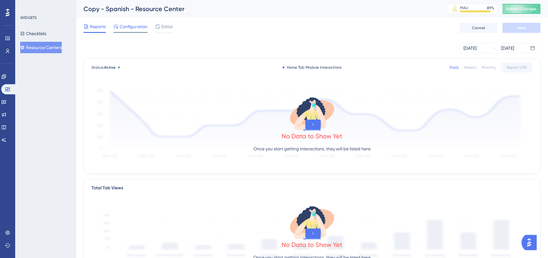
click at [137, 31] on div "Configuration" at bounding box center [130, 28] width 34 height 10
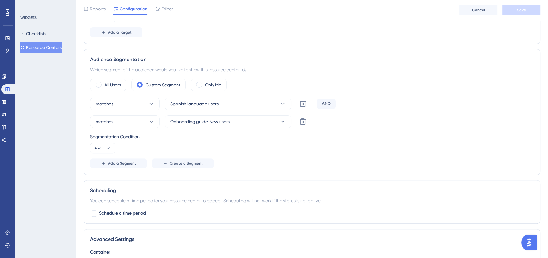
scroll to position [229, 0]
click at [219, 120] on span "Onboarding guide. New users" at bounding box center [199, 121] width 59 height 8
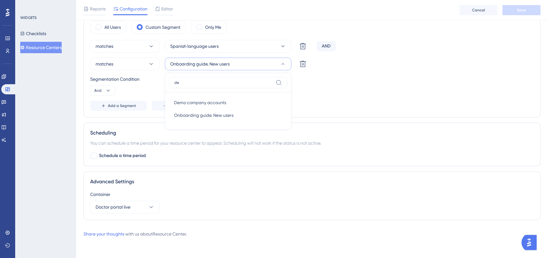
scroll to position [285, 0]
type input "dem"
click at [219, 102] on span "Demo company accounts" at bounding box center [200, 103] width 52 height 8
click at [519, 15] on div "Reports Configuration Editor Cancel Save" at bounding box center [312, 10] width 472 height 20
click at [521, 13] on button "Save" at bounding box center [521, 10] width 38 height 10
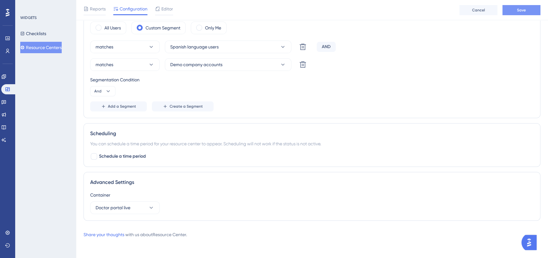
scroll to position [281, 0]
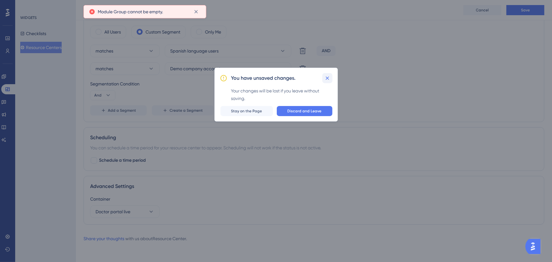
click at [330, 74] on button at bounding box center [327, 78] width 10 height 10
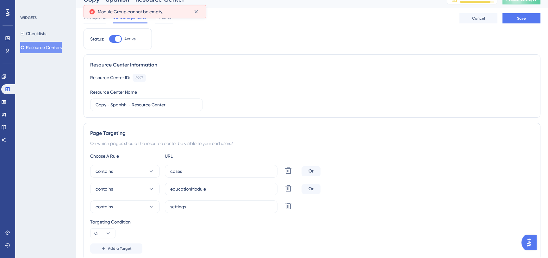
scroll to position [0, 0]
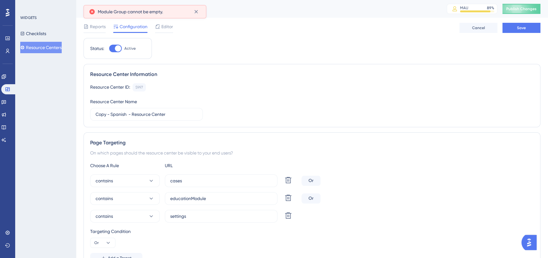
click at [40, 51] on button "Resource Centers" at bounding box center [40, 47] width 41 height 11
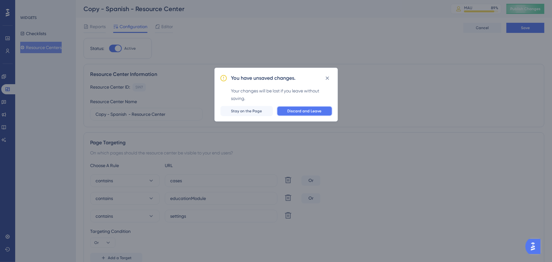
click at [306, 109] on span "Discard and Leave" at bounding box center [304, 110] width 34 height 5
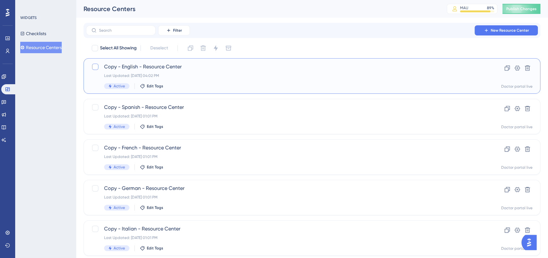
click at [96, 67] on div at bounding box center [95, 67] width 6 height 6
click at [96, 67] on icon at bounding box center [95, 66] width 4 height 5
checkbox input "false"
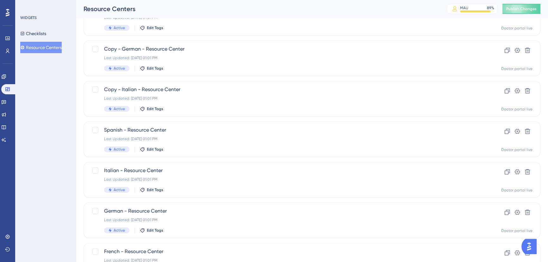
scroll to position [229, 0]
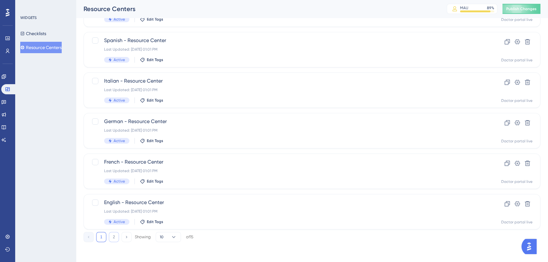
click at [111, 239] on button "2" at bounding box center [114, 237] width 10 height 10
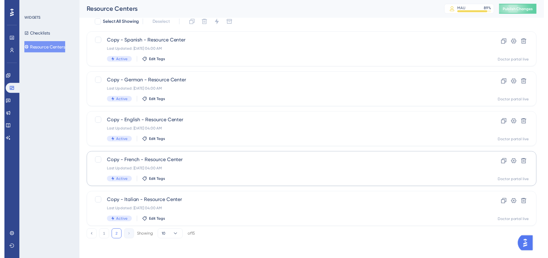
scroll to position [0, 0]
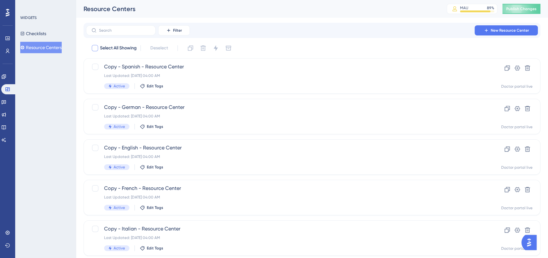
click at [98, 46] on div at bounding box center [95, 48] width 6 height 6
checkbox input "true"
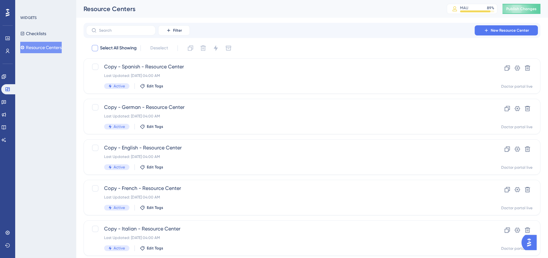
checkbox input "true"
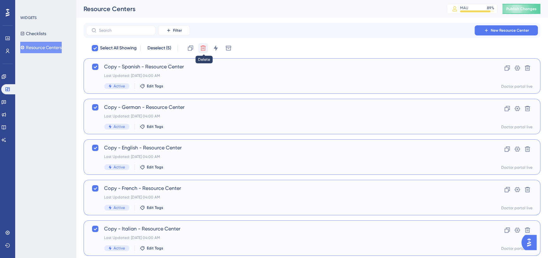
click at [204, 49] on icon at bounding box center [203, 48] width 6 height 6
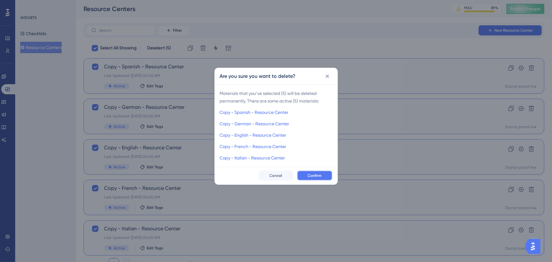
click at [311, 174] on span "Confirm" at bounding box center [315, 175] width 14 height 5
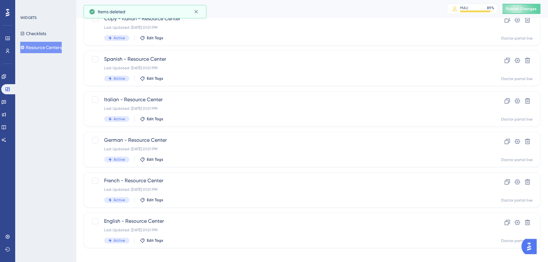
scroll to position [216, 0]
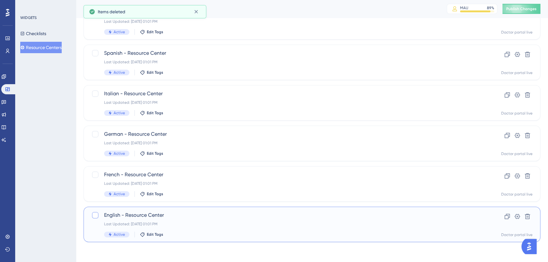
click at [96, 216] on div at bounding box center [95, 215] width 6 height 6
checkbox input "true"
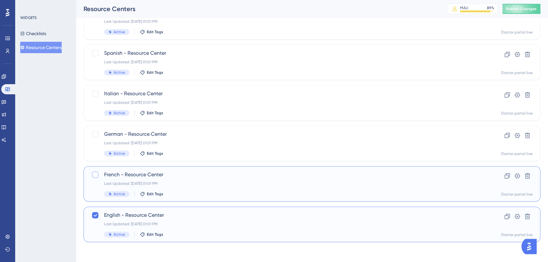
click at [96, 177] on div at bounding box center [95, 174] width 6 height 6
click at [94, 174] on icon at bounding box center [95, 174] width 4 height 5
checkbox input "false"
click at [94, 214] on icon at bounding box center [95, 214] width 4 height 5
checkbox input "false"
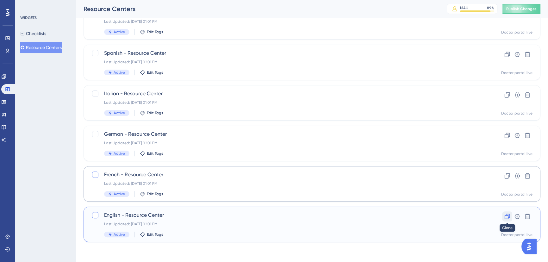
click at [508, 218] on icon at bounding box center [507, 216] width 6 height 6
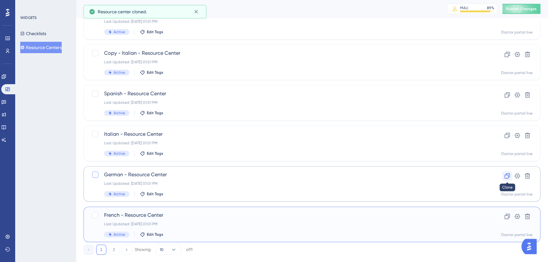
click at [509, 177] on icon at bounding box center [507, 176] width 6 height 6
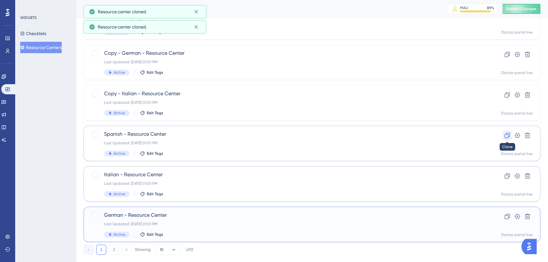
click at [507, 137] on icon at bounding box center [506, 135] width 5 height 5
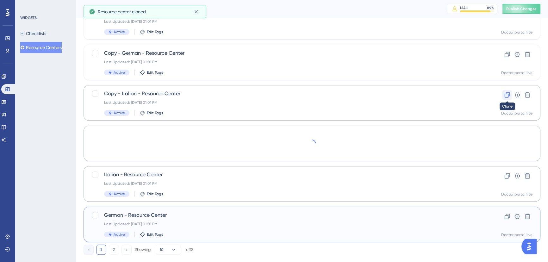
click at [509, 97] on icon at bounding box center [507, 95] width 6 height 6
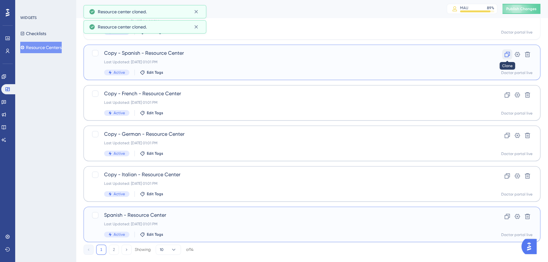
click at [506, 55] on icon at bounding box center [507, 54] width 6 height 6
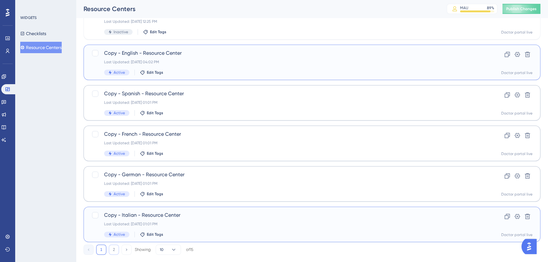
click at [114, 250] on button "2" at bounding box center [114, 249] width 10 height 10
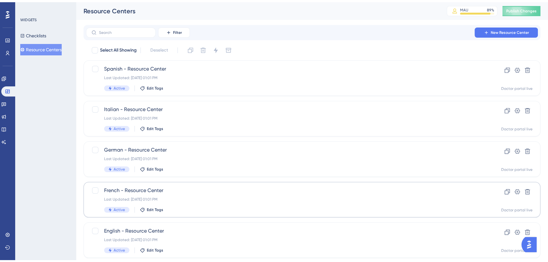
scroll to position [26, 0]
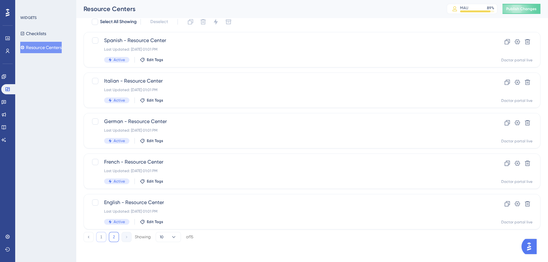
click at [106, 240] on button "1" at bounding box center [101, 237] width 10 height 10
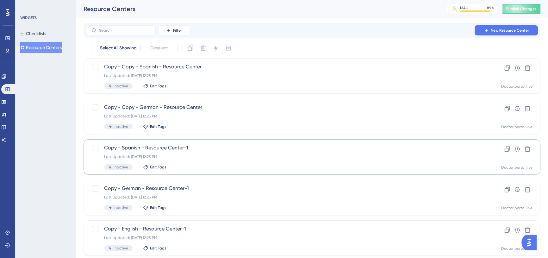
scroll to position [0, 0]
click at [529, 151] on button at bounding box center [527, 149] width 10 height 10
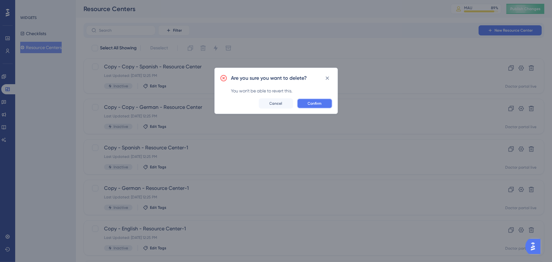
click at [324, 102] on button "Confirm" at bounding box center [314, 103] width 35 height 10
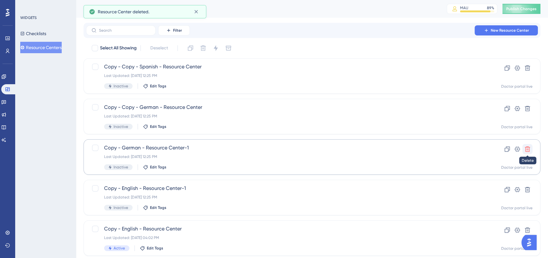
click at [528, 147] on icon at bounding box center [527, 148] width 5 height 5
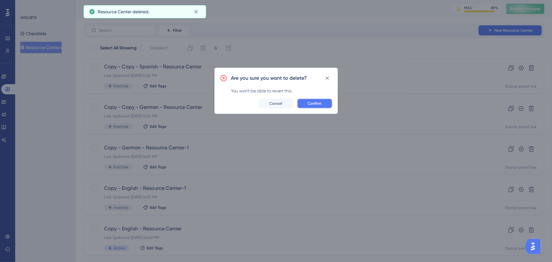
click at [313, 101] on span "Confirm" at bounding box center [315, 103] width 14 height 5
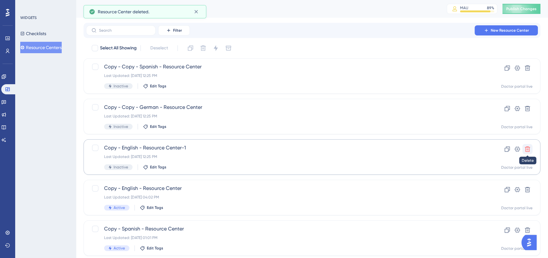
click at [529, 151] on icon at bounding box center [527, 149] width 6 height 6
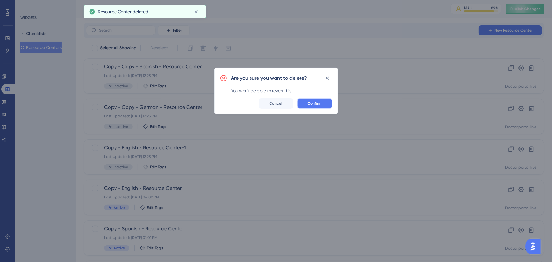
click at [318, 102] on span "Confirm" at bounding box center [315, 103] width 14 height 5
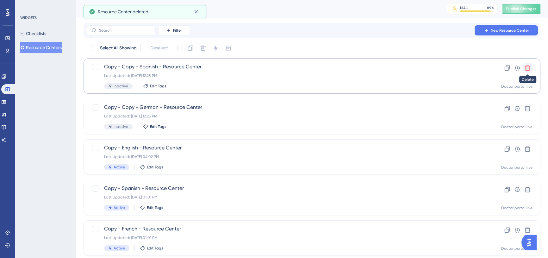
click at [523, 67] on button at bounding box center [527, 68] width 10 height 10
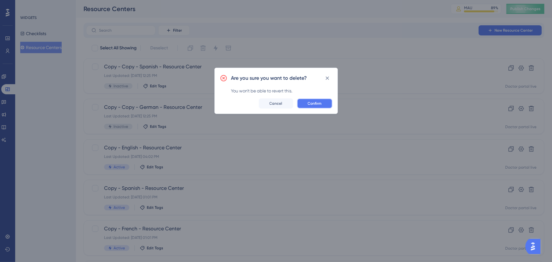
click at [315, 100] on button "Confirm" at bounding box center [314, 103] width 35 height 10
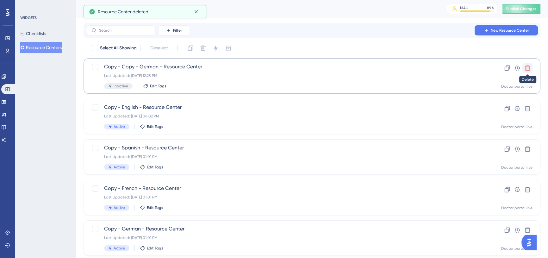
click at [528, 70] on icon at bounding box center [527, 67] width 5 height 5
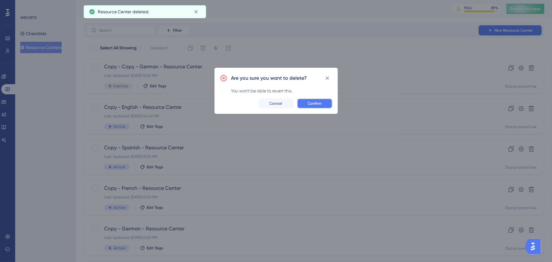
click at [324, 105] on button "Confirm" at bounding box center [314, 103] width 35 height 10
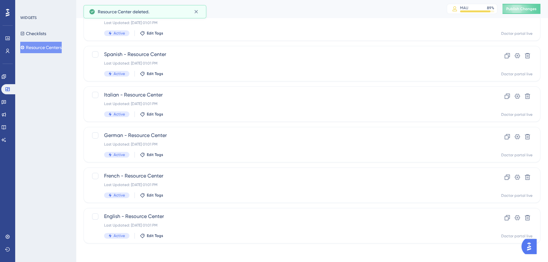
scroll to position [216, 0]
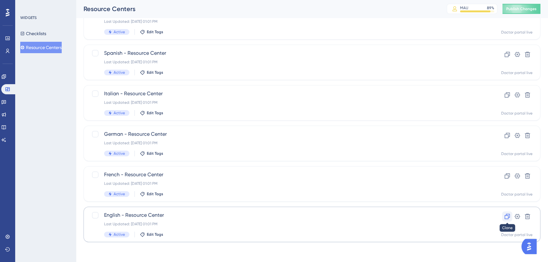
click at [504, 216] on icon at bounding box center [507, 216] width 6 height 6
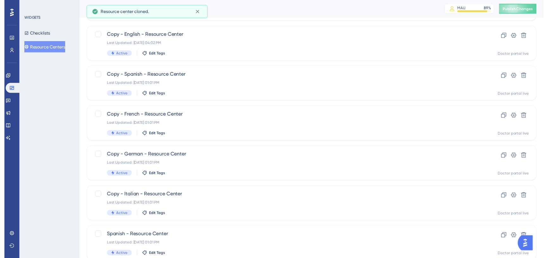
scroll to position [0, 0]
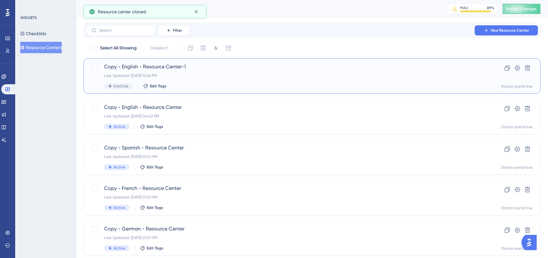
click at [225, 71] on div "Copy - English - Resource Center-1 Last Updated: [DATE] 12:26 PM Inactive Edit …" at bounding box center [286, 76] width 365 height 26
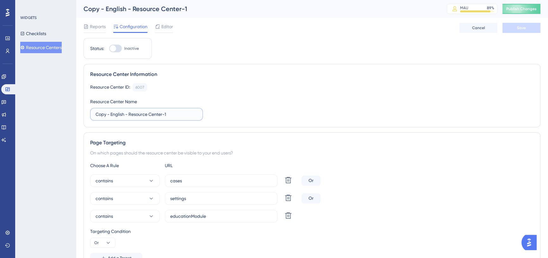
click at [99, 115] on input "Copy - English - Resource Center-1" at bounding box center [146, 114] width 102 height 7
click at [196, 113] on input "Demo account - English - Resource Center-1" at bounding box center [146, 114] width 102 height 7
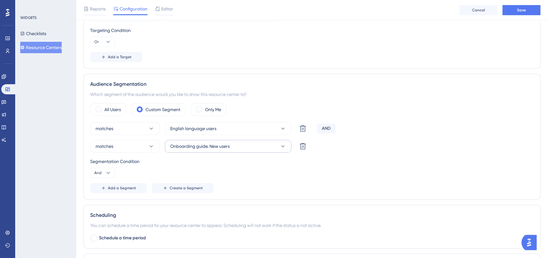
type input "Demo account - English - Resource Center"
click at [263, 142] on button "Onboarding guide. New users" at bounding box center [228, 146] width 126 height 13
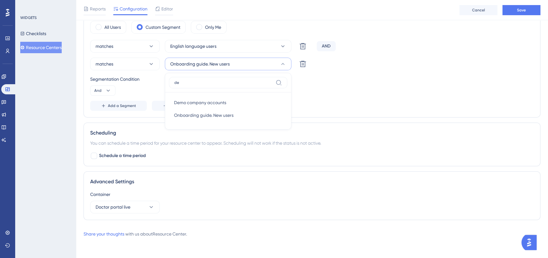
scroll to position [285, 0]
type input "demo"
click at [200, 102] on span "Demo company accounts" at bounding box center [200, 103] width 52 height 8
click at [534, 13] on button "Save" at bounding box center [521, 10] width 38 height 10
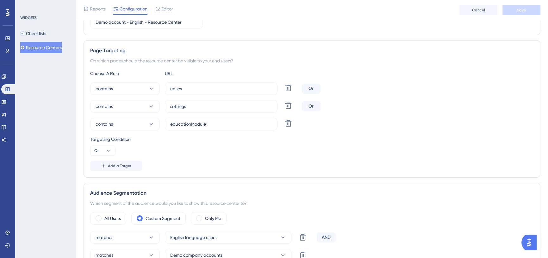
scroll to position [0, 0]
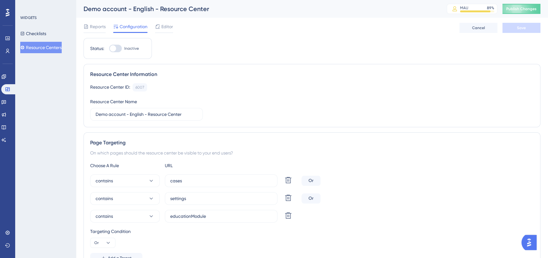
click at [54, 42] on button "Resource Centers" at bounding box center [40, 47] width 41 height 11
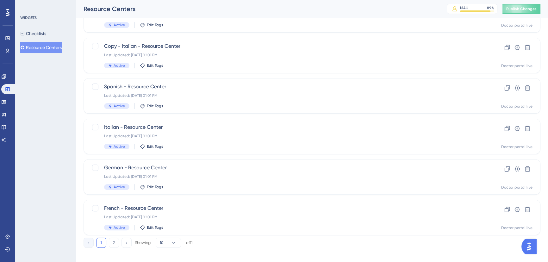
scroll to position [229, 0]
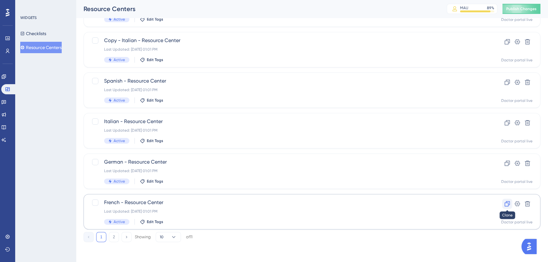
click at [507, 202] on icon at bounding box center [506, 203] width 5 height 5
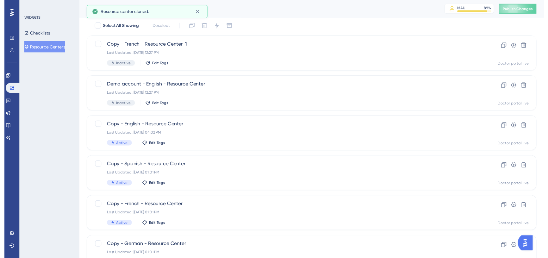
scroll to position [0, 0]
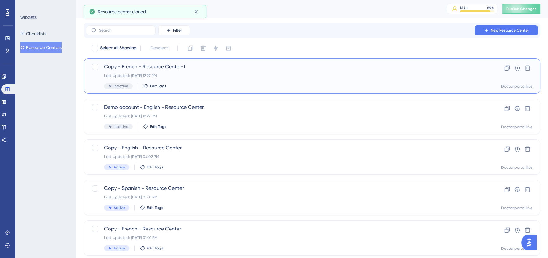
click at [157, 70] on span "Copy - French - Resource Center-1" at bounding box center [286, 67] width 365 height 8
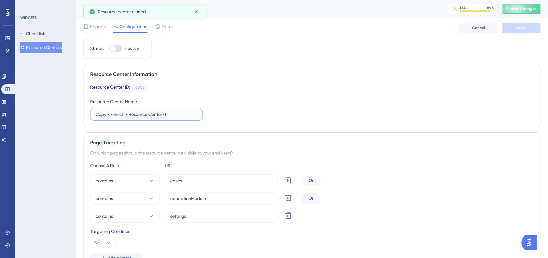
click at [101, 113] on input "Copy - French - Resource Center-1" at bounding box center [146, 114] width 102 height 7
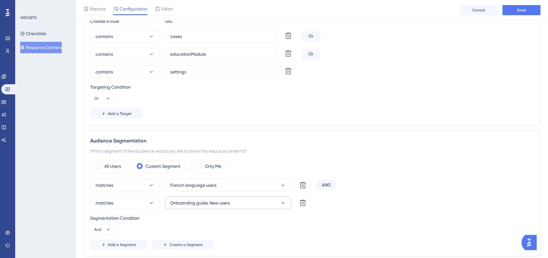
type input "Demo - French - Resource Center-1"
click at [182, 199] on span "Onboarding guide. New users" at bounding box center [199, 203] width 59 height 8
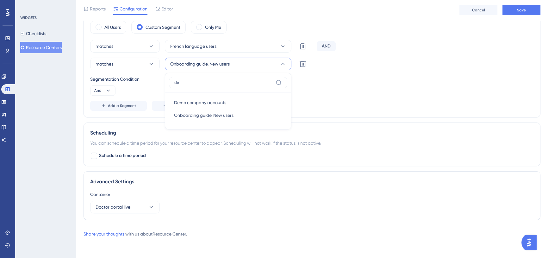
scroll to position [285, 0]
type input "dem"
click at [235, 97] on div "Demo company accounts Demo company accounts" at bounding box center [228, 103] width 108 height 13
click at [518, 6] on button "Save" at bounding box center [521, 10] width 38 height 10
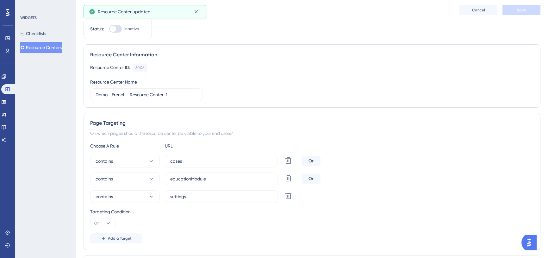
scroll to position [0, 4]
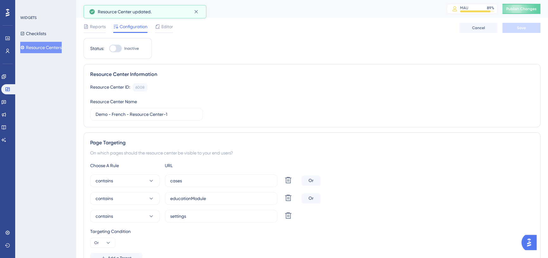
click at [49, 46] on button "Resource Centers" at bounding box center [40, 47] width 41 height 11
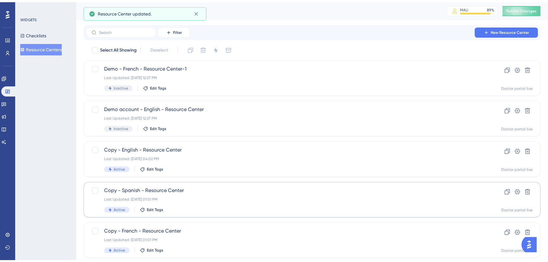
scroll to position [229, 0]
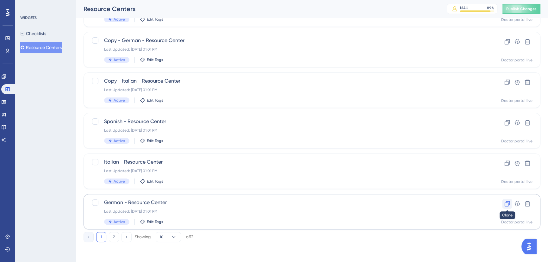
click at [509, 202] on icon at bounding box center [507, 203] width 6 height 6
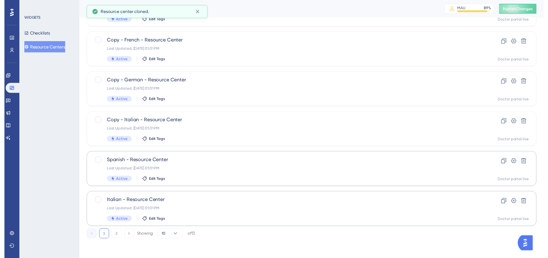
scroll to position [0, 0]
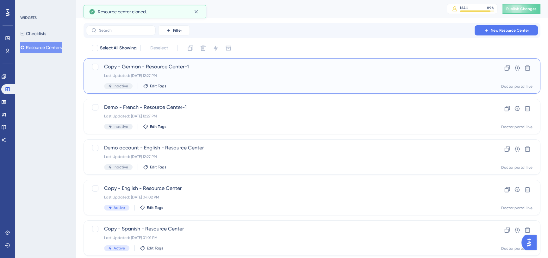
click at [215, 64] on span "Copy - German - Resource Center-1" at bounding box center [286, 67] width 365 height 8
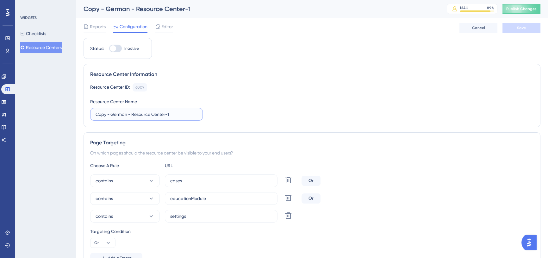
click at [102, 116] on input "Copy - German - Resource Center-1" at bounding box center [146, 114] width 102 height 7
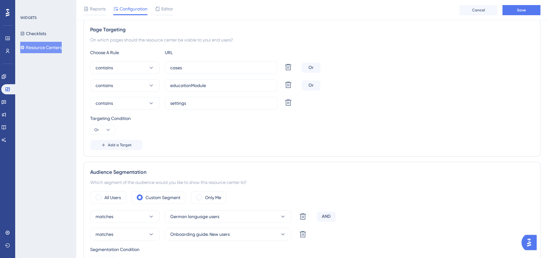
scroll to position [117, 0]
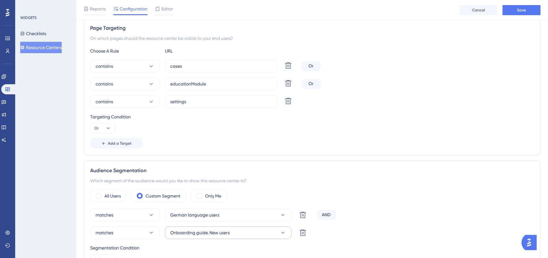
type input "Demo - German - Resource Center-1"
click at [206, 230] on span "Onboarding guide. New users" at bounding box center [199, 233] width 59 height 8
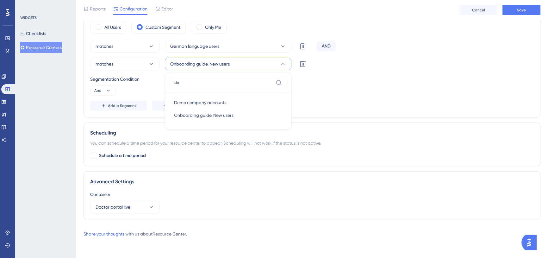
scroll to position [285, 0]
type input "demo"
click at [242, 100] on div "Demo company accounts Demo company accounts" at bounding box center [228, 103] width 108 height 13
click at [519, 10] on span "Save" at bounding box center [521, 10] width 9 height 5
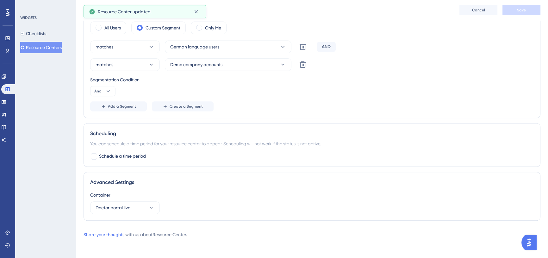
click at [47, 49] on button "Resource Centers" at bounding box center [40, 47] width 41 height 11
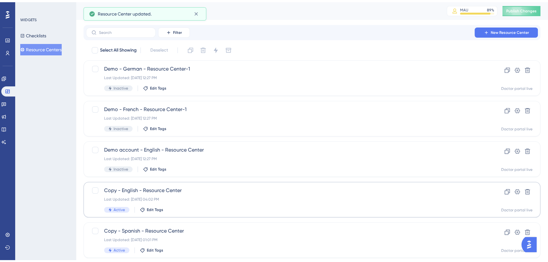
scroll to position [229, 0]
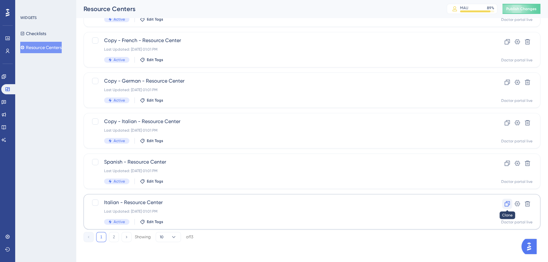
click at [509, 203] on icon at bounding box center [506, 203] width 5 height 5
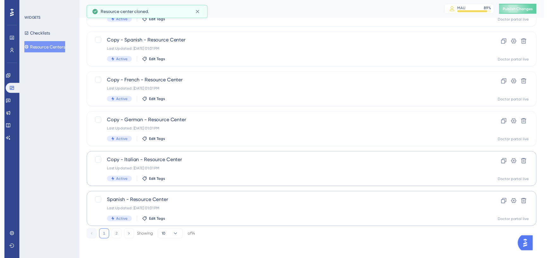
scroll to position [0, 0]
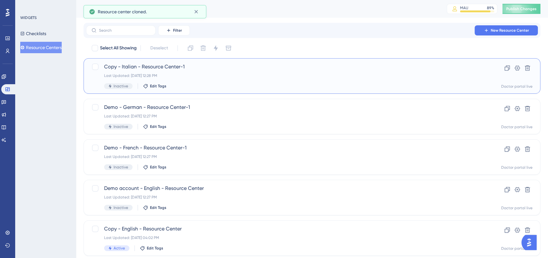
click at [200, 79] on div "Copy - Italian - Resource Center-1 Last Updated: [DATE] 12:28 PM Inactive Edit …" at bounding box center [286, 76] width 365 height 26
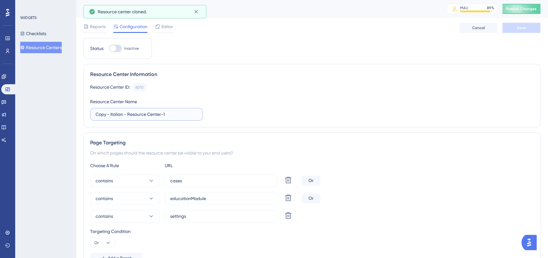
click at [99, 111] on input "Copy - Italian - Resource Center-1" at bounding box center [146, 114] width 102 height 7
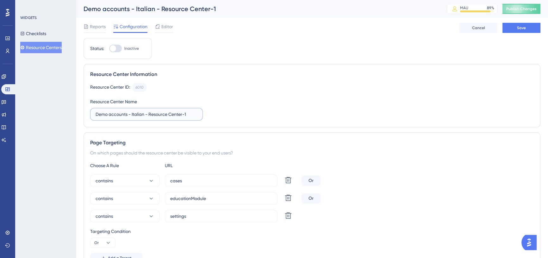
type input "Demo accounts - Italian - Resource Center-1"
click at [115, 48] on div at bounding box center [113, 48] width 6 height 6
click at [109, 48] on input "Inactive" at bounding box center [109, 48] width 0 height 0
checkbox input "true"
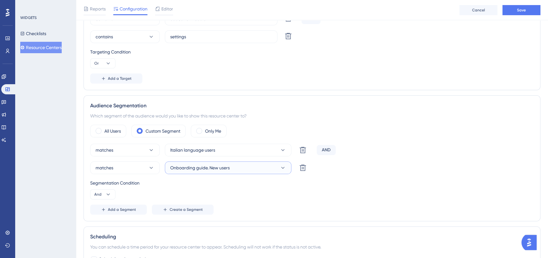
click at [210, 165] on span "Onboarding guide. New users" at bounding box center [199, 168] width 59 height 8
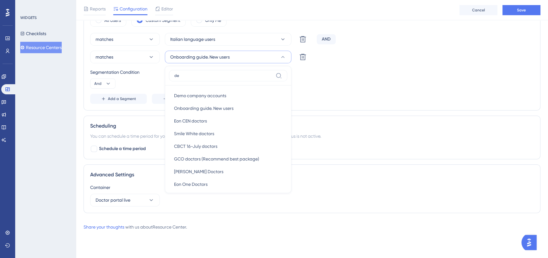
scroll to position [285, 0]
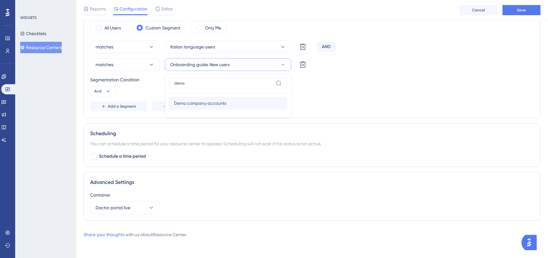
type input "demo"
click at [238, 101] on div "Demo company accounts Demo company accounts" at bounding box center [228, 103] width 108 height 13
click at [510, 13] on button "Save" at bounding box center [521, 10] width 38 height 10
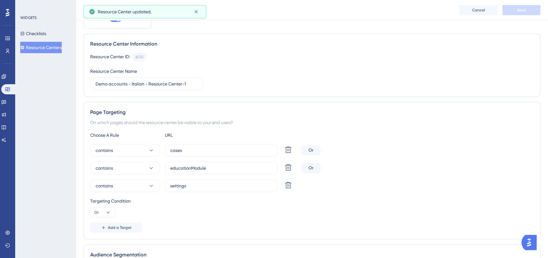
scroll to position [0, 4]
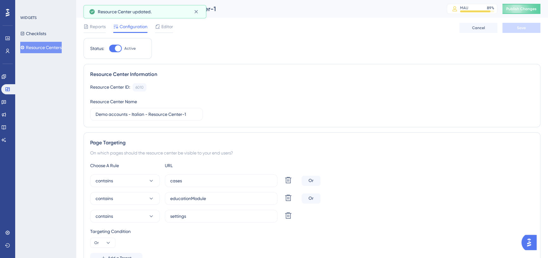
click at [50, 46] on button "Resource Centers" at bounding box center [40, 47] width 41 height 11
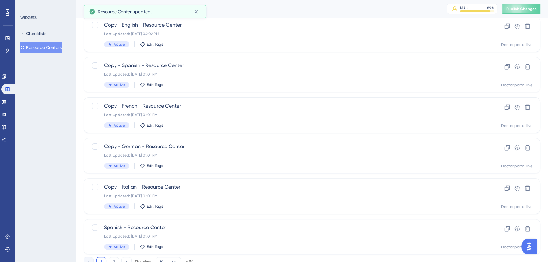
scroll to position [229, 0]
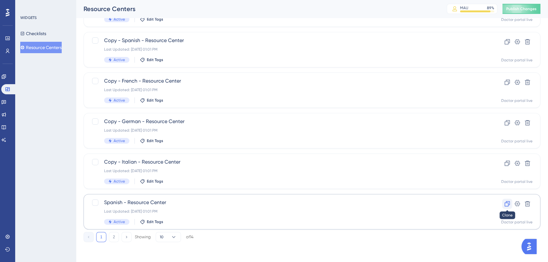
click at [506, 201] on icon at bounding box center [506, 203] width 5 height 5
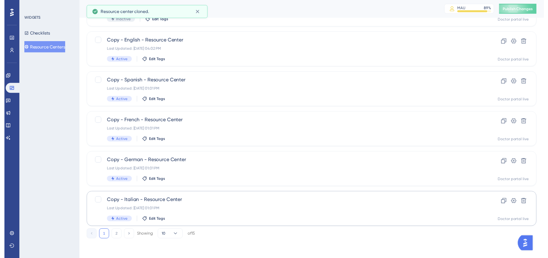
scroll to position [0, 0]
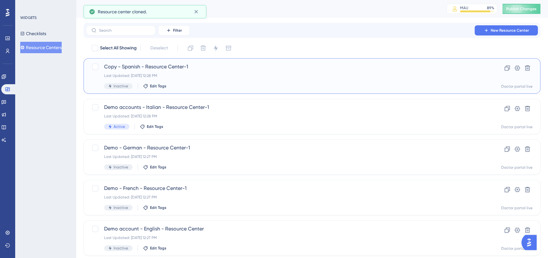
click at [204, 68] on span "Copy - Spanish - Resource Center-1" at bounding box center [286, 67] width 365 height 8
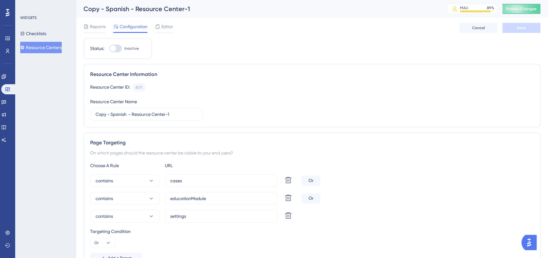
click at [115, 49] on div at bounding box center [113, 48] width 6 height 6
click at [109, 49] on input "Inactive" at bounding box center [109, 48] width 0 height 0
checkbox input "true"
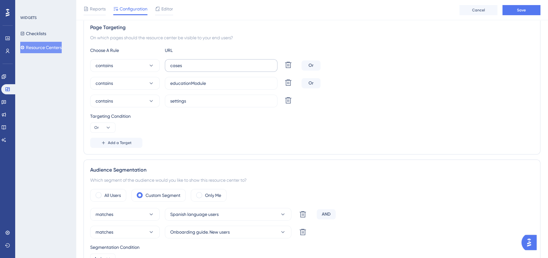
scroll to position [119, 0]
click at [188, 230] on span "Onboarding guide. New users" at bounding box center [199, 231] width 59 height 8
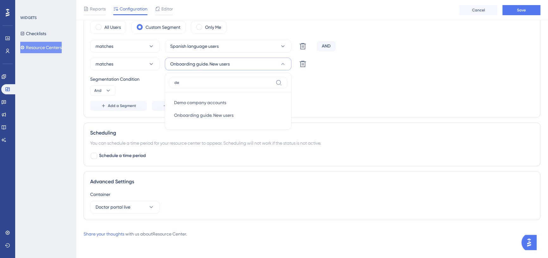
scroll to position [285, 0]
type input "demo"
click at [243, 101] on div "Demo company accounts Demo company accounts" at bounding box center [228, 103] width 108 height 13
click at [512, 15] on button "Save" at bounding box center [521, 10] width 38 height 10
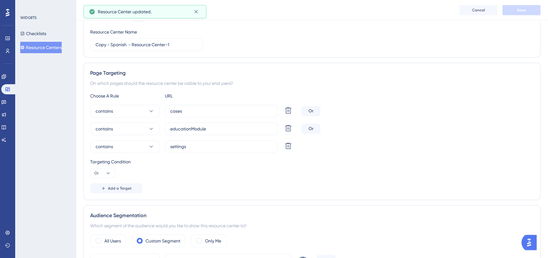
scroll to position [0, 0]
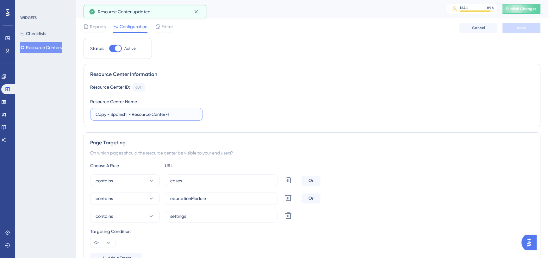
click at [102, 111] on input "Copy - Spanish - Resource Center-1" at bounding box center [146, 114] width 102 height 7
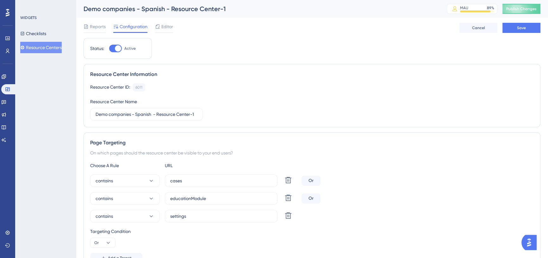
click at [204, 117] on div "Resource Center ID: 6011 Copy Resource Center Name Demo companies - Spanish - R…" at bounding box center [311, 101] width 443 height 37
click at [201, 117] on label "Demo companies - Spanish - Resource Center-1" at bounding box center [146, 114] width 113 height 13
click at [197, 117] on input "Demo companies - Spanish - Resource Center-1" at bounding box center [146, 114] width 102 height 7
click at [198, 115] on label "Demo companies - Spanish - Resource Center-1" at bounding box center [146, 114] width 113 height 13
click at [197, 115] on input "Demo companies - Spanish - Resource Center-1" at bounding box center [146, 114] width 102 height 7
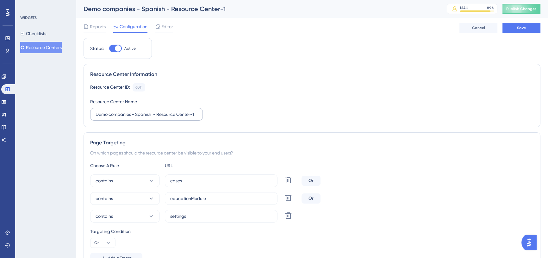
click at [198, 115] on label "Demo companies - Spanish - Resource Center-1" at bounding box center [146, 114] width 113 height 13
click at [197, 115] on input "Demo companies - Spanish - Resource Center-1" at bounding box center [146, 114] width 102 height 7
click at [193, 114] on input "Demo companies - Spanish - Resource Center-1" at bounding box center [146, 114] width 102 height 7
type input "Demo companies - Spanish - Resource Center"
click at [526, 30] on button "Save" at bounding box center [521, 28] width 38 height 10
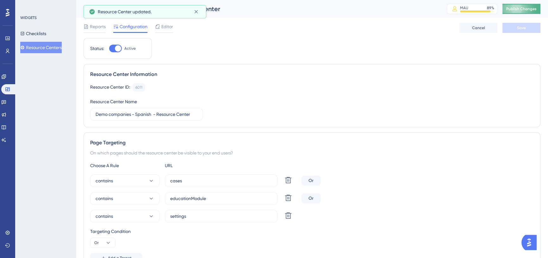
click at [529, 10] on span "Publish Changes" at bounding box center [521, 8] width 30 height 5
click at [49, 45] on button "Resource Centers" at bounding box center [40, 47] width 41 height 11
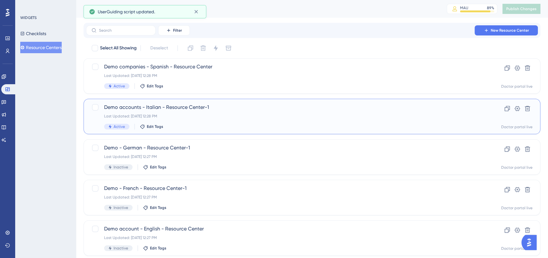
click at [147, 115] on div "Last Updated: [DATE] 12:28 PM" at bounding box center [286, 116] width 365 height 5
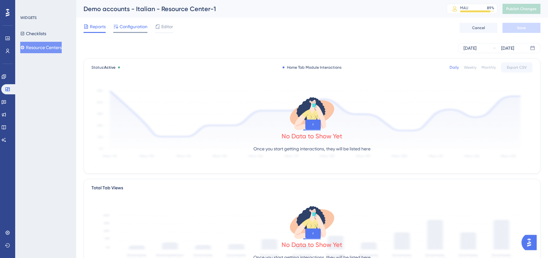
click at [133, 26] on span "Configuration" at bounding box center [134, 27] width 28 height 8
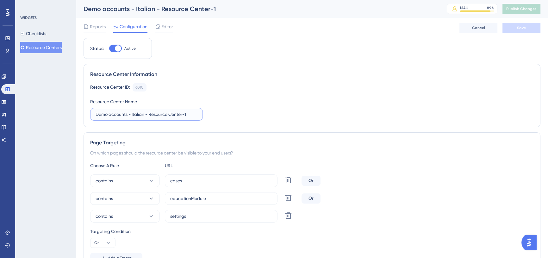
click at [125, 111] on input "Demo accounts - Italian - Resource Center-1" at bounding box center [146, 114] width 102 height 7
click at [191, 115] on input "Demo companies - Italian - Resource Center-1" at bounding box center [146, 114] width 102 height 7
type input "Demo companies - Italian - Resource Center"
click at [527, 30] on button "Save" at bounding box center [521, 28] width 38 height 10
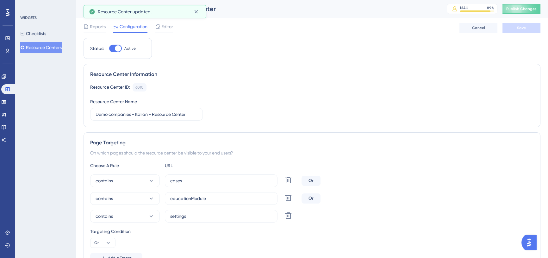
click at [40, 44] on button "Resource Centers" at bounding box center [40, 47] width 41 height 11
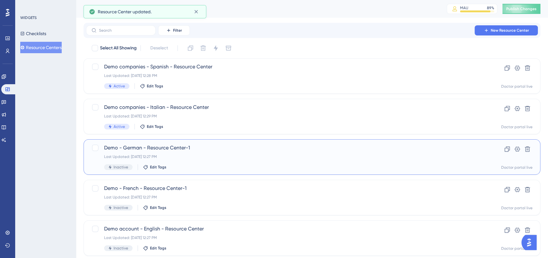
click at [157, 150] on span "Demo - German - Resource Center-1" at bounding box center [286, 148] width 365 height 8
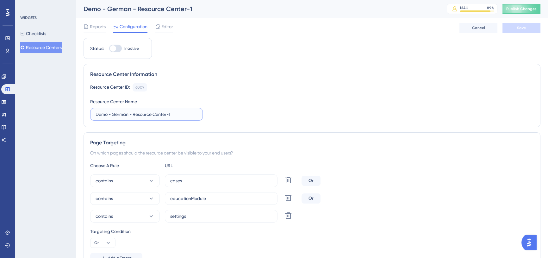
click at [108, 116] on input "Demo - German - Resource Center-1" at bounding box center [146, 114] width 102 height 7
click at [192, 115] on input "Demo companies - German - Resource Center-1" at bounding box center [146, 114] width 102 height 7
type input "Demo companies - German - Resource Center"
click at [534, 28] on button "Save" at bounding box center [521, 28] width 38 height 10
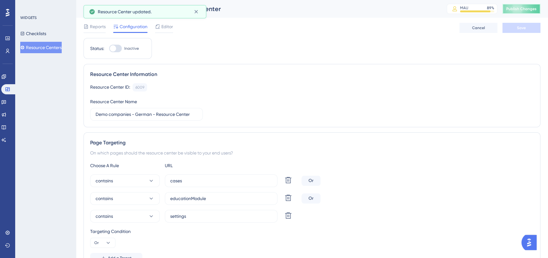
click at [517, 9] on span "Publish Changes" at bounding box center [521, 8] width 30 height 5
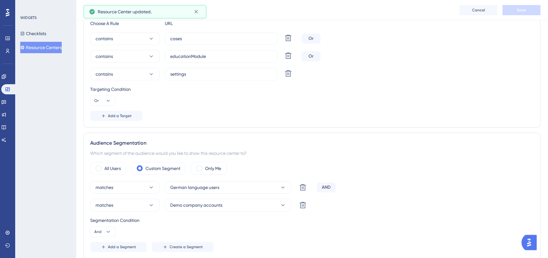
scroll to position [145, 0]
click at [46, 47] on button "Resource Centers" at bounding box center [40, 47] width 41 height 11
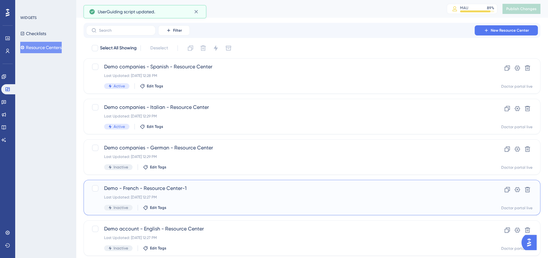
click at [145, 188] on span "Demo - French - Resource Center-1" at bounding box center [286, 188] width 365 height 8
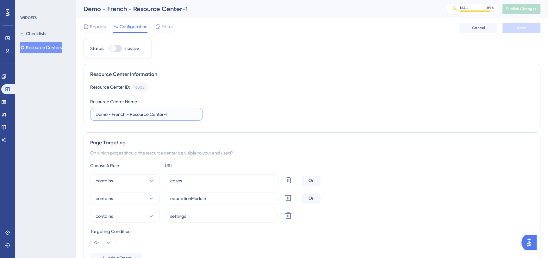
click at [109, 116] on input "Demo - French - Resource Center-1" at bounding box center [146, 114] width 102 height 7
click at [194, 116] on input "Demo companies - French - Resource Center-1" at bounding box center [146, 114] width 102 height 7
type input "Demo companies - French - Resource Center"
click at [537, 27] on button "Save" at bounding box center [521, 28] width 38 height 10
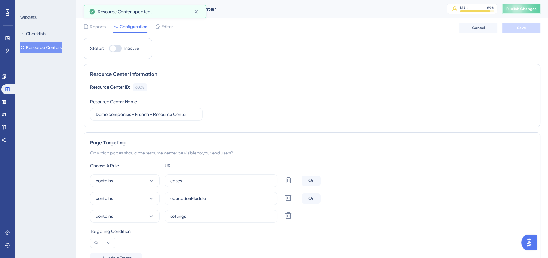
click at [528, 6] on button "Publish Changes" at bounding box center [521, 9] width 38 height 10
click at [57, 47] on button "Resource Centers" at bounding box center [40, 47] width 41 height 11
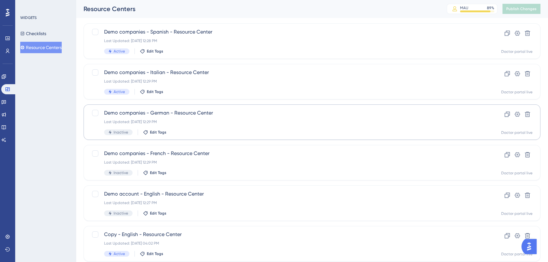
scroll to position [35, 0]
click at [174, 196] on span "Demo account - English - Resource Center" at bounding box center [286, 194] width 365 height 8
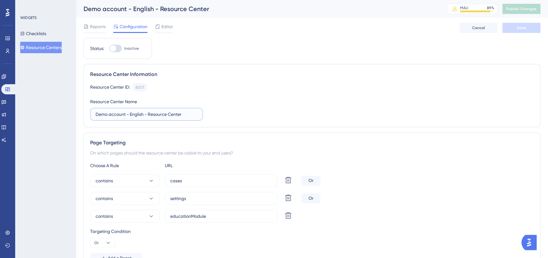
click at [117, 115] on input "Demo account - English - Resource Center" at bounding box center [146, 114] width 102 height 7
type input "Demo companies - English - Resource Center"
click at [519, 26] on span "Save" at bounding box center [521, 27] width 9 height 5
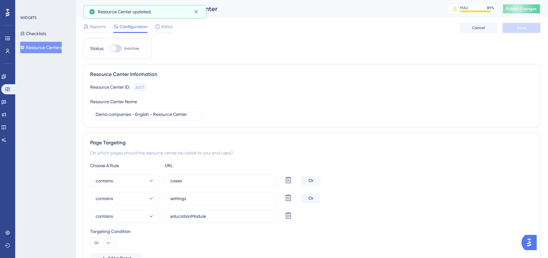
click at [526, 5] on button "Publish Changes" at bounding box center [521, 9] width 38 height 10
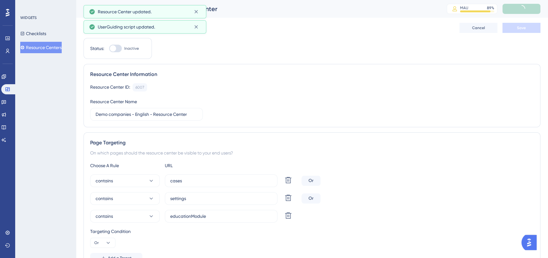
click at [54, 49] on button "Resource Centers" at bounding box center [40, 47] width 41 height 11
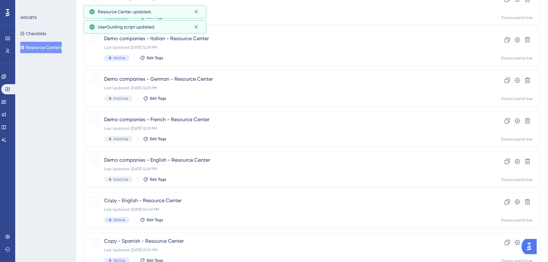
scroll to position [69, 0]
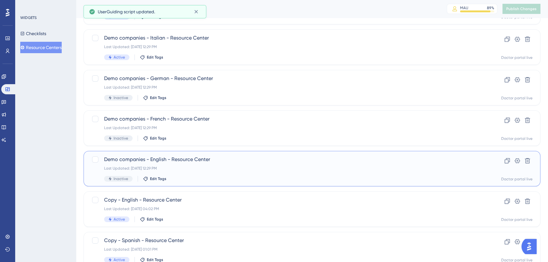
click at [103, 160] on div "Demo companies - English - Resource Center Last Updated: [DATE] 12:29 PM Inacti…" at bounding box center [280, 169] width 378 height 26
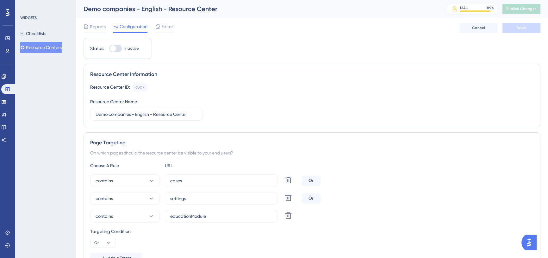
click at [32, 49] on button "Resource Centers" at bounding box center [40, 47] width 41 height 11
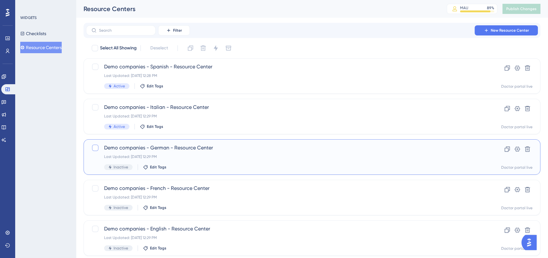
click at [92, 144] on label at bounding box center [95, 148] width 9 height 8
checkbox input "true"
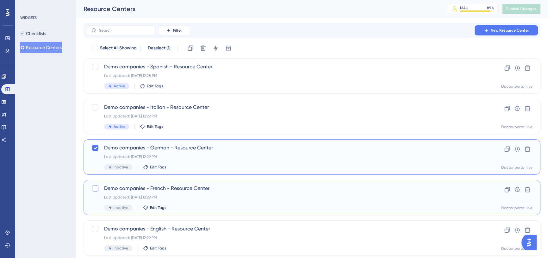
click at [95, 188] on div at bounding box center [95, 188] width 6 height 6
checkbox input "true"
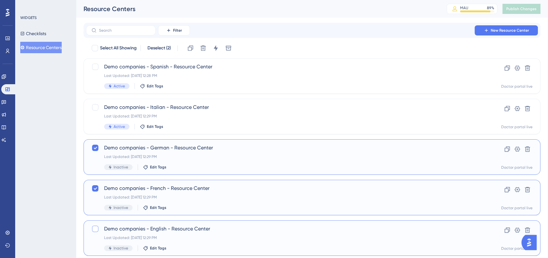
click at [93, 228] on div at bounding box center [95, 228] width 6 height 6
checkbox input "true"
click at [218, 50] on icon at bounding box center [215, 48] width 6 height 6
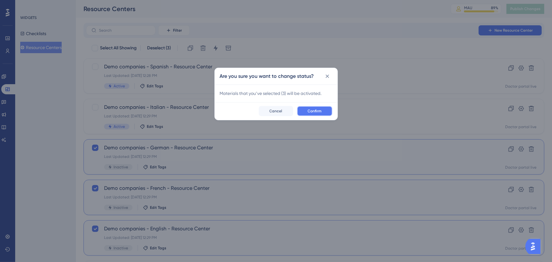
click at [309, 113] on span "Confirm" at bounding box center [315, 110] width 14 height 5
